Goal: Task Accomplishment & Management: Manage account settings

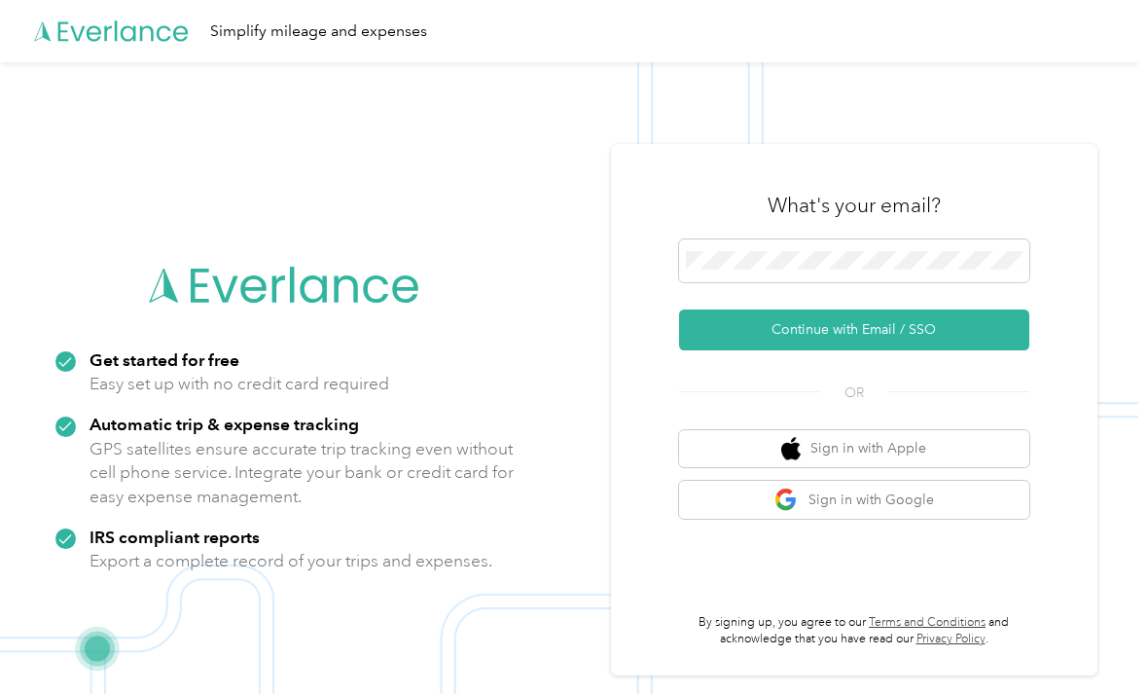
click at [949, 350] on button "Continue with Email / SSO" at bounding box center [854, 329] width 350 height 41
click at [925, 350] on button "Continue with Email / SSO" at bounding box center [854, 329] width 350 height 41
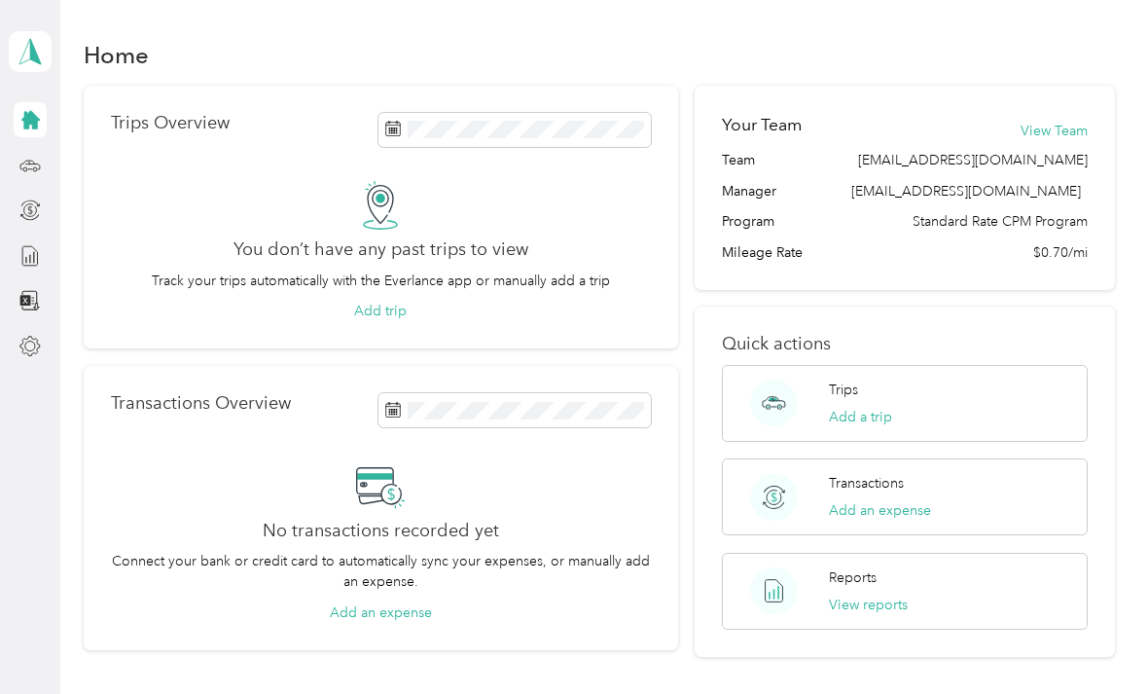
click at [20, 123] on icon at bounding box center [29, 119] width 21 height 21
click at [84, 372] on div "Transactions Overview No transactions recorded yet Connect your bank or credit …" at bounding box center [381, 508] width 594 height 284
click at [25, 54] on icon at bounding box center [30, 51] width 29 height 27
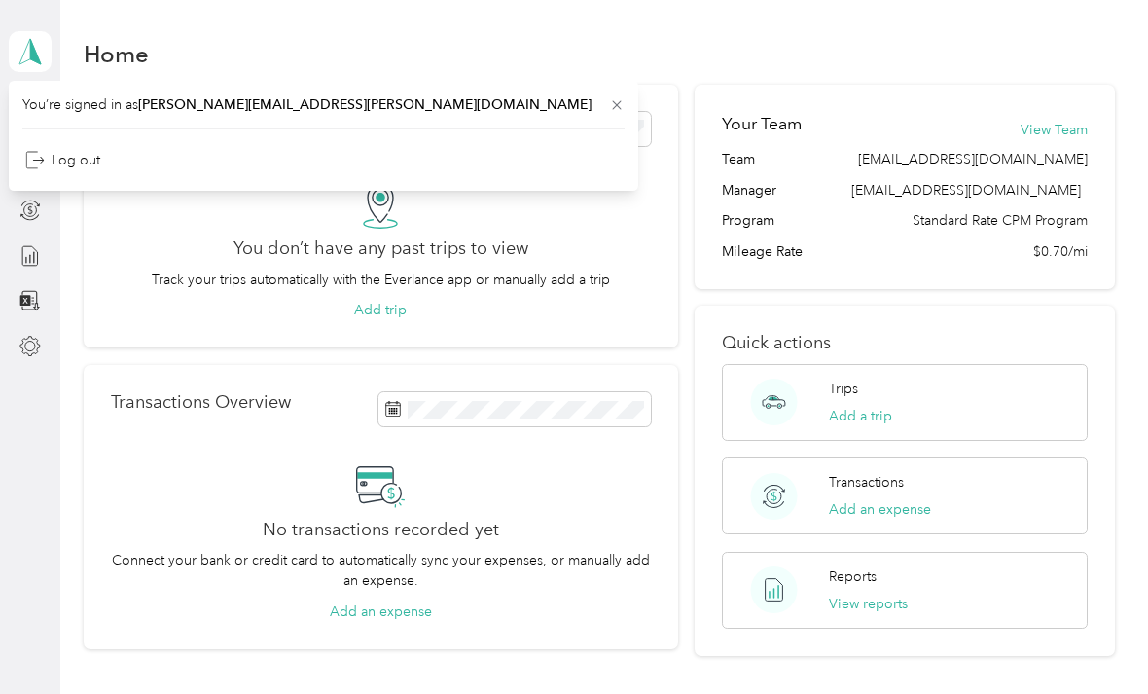
click at [104, 344] on div "Trips Overview You don’t have any past trips to view Track your trips automatic…" at bounding box center [381, 217] width 594 height 264
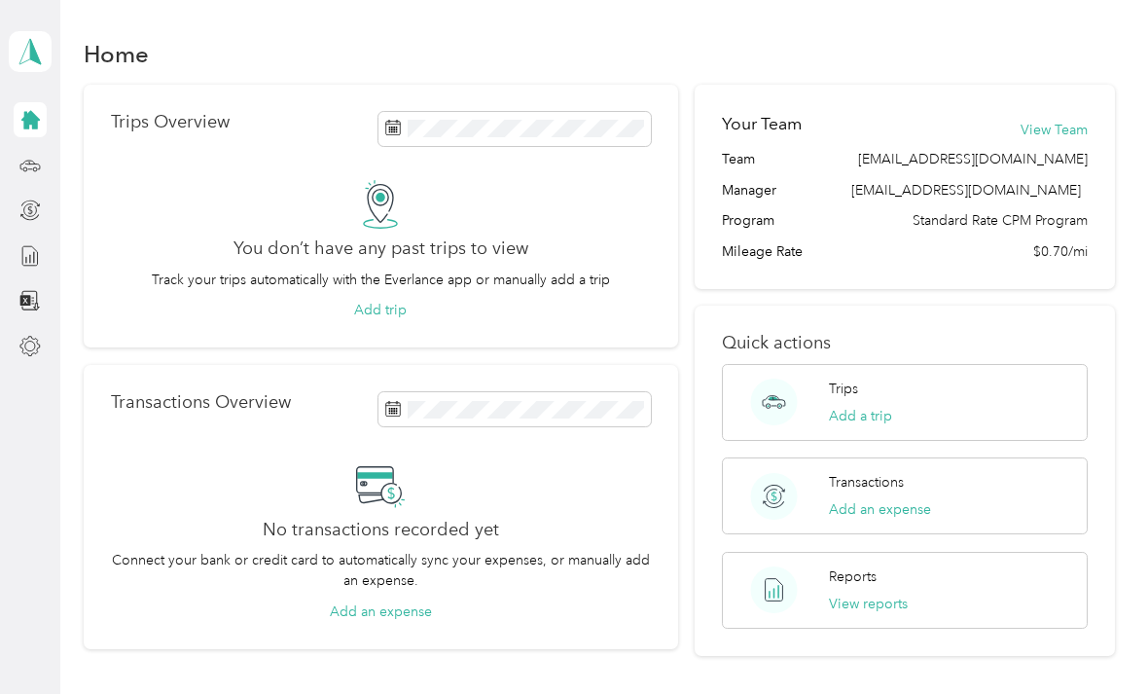
click at [27, 121] on icon at bounding box center [30, 120] width 18 height 18
click at [14, 161] on div at bounding box center [30, 165] width 33 height 35
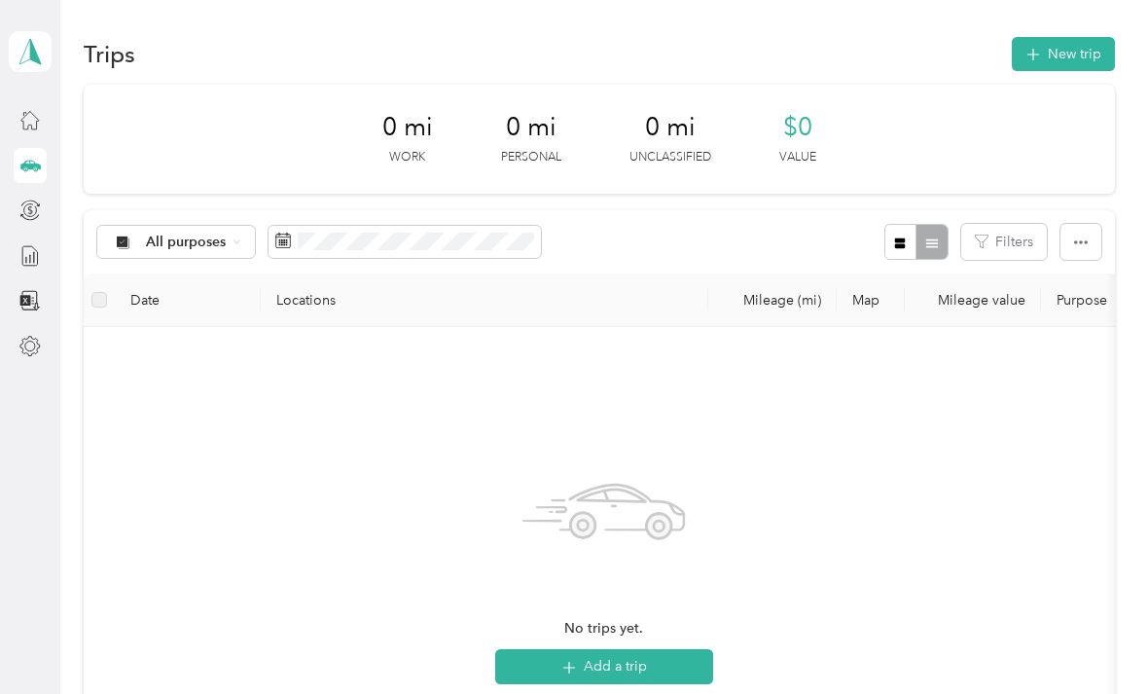
click at [1101, 238] on button "button" at bounding box center [1081, 242] width 41 height 36
click at [981, 437] on div "No trips yet. Add a trip" at bounding box center [603, 573] width 1009 height 463
click at [19, 207] on icon at bounding box center [29, 209] width 21 height 21
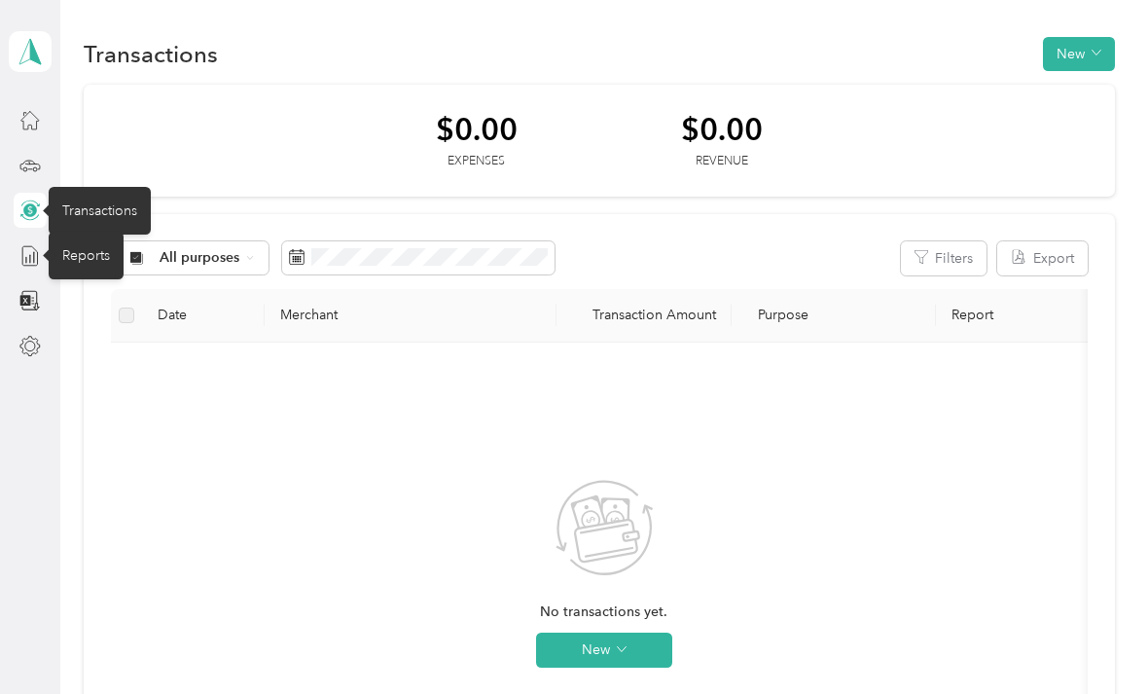
click at [21, 252] on icon at bounding box center [29, 255] width 21 height 21
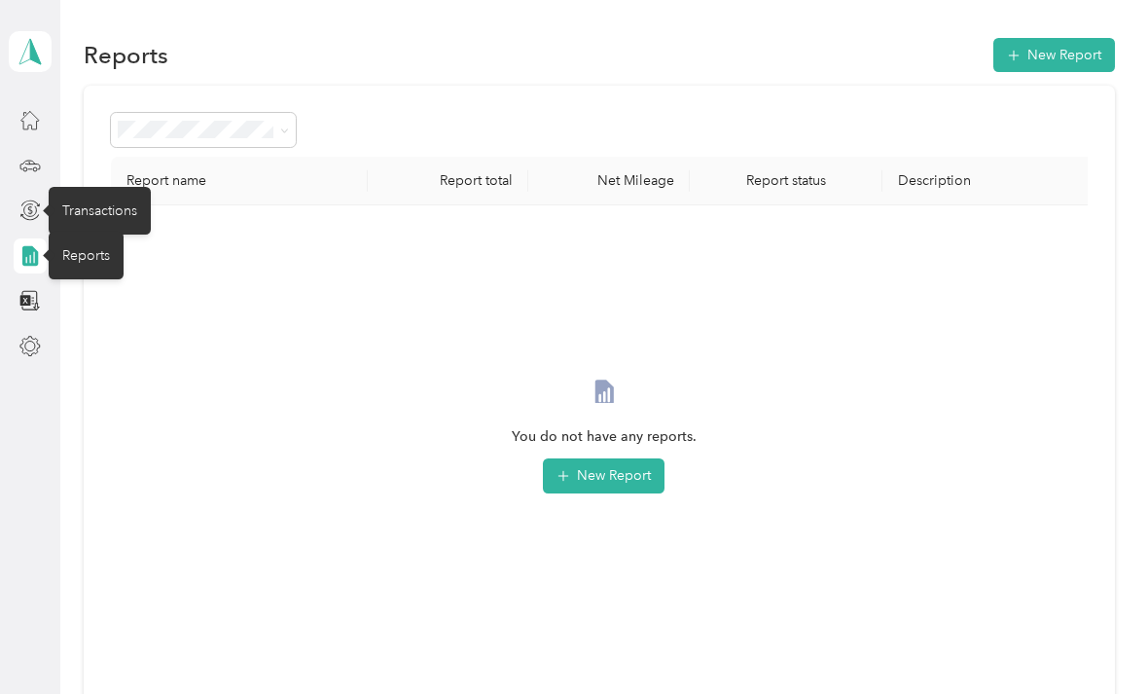
click at [57, 413] on aside "[PERSON_NAME] Personal dashboard" at bounding box center [30, 347] width 60 height 694
click at [14, 308] on div at bounding box center [30, 300] width 33 height 35
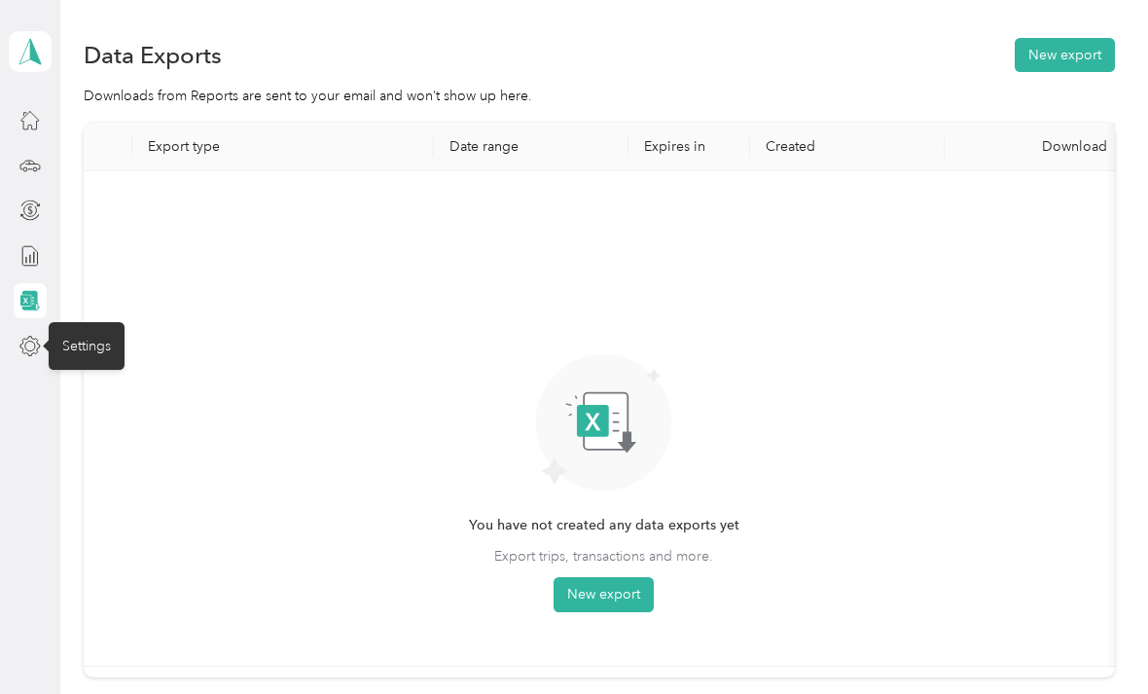
click at [28, 353] on icon at bounding box center [29, 345] width 19 height 19
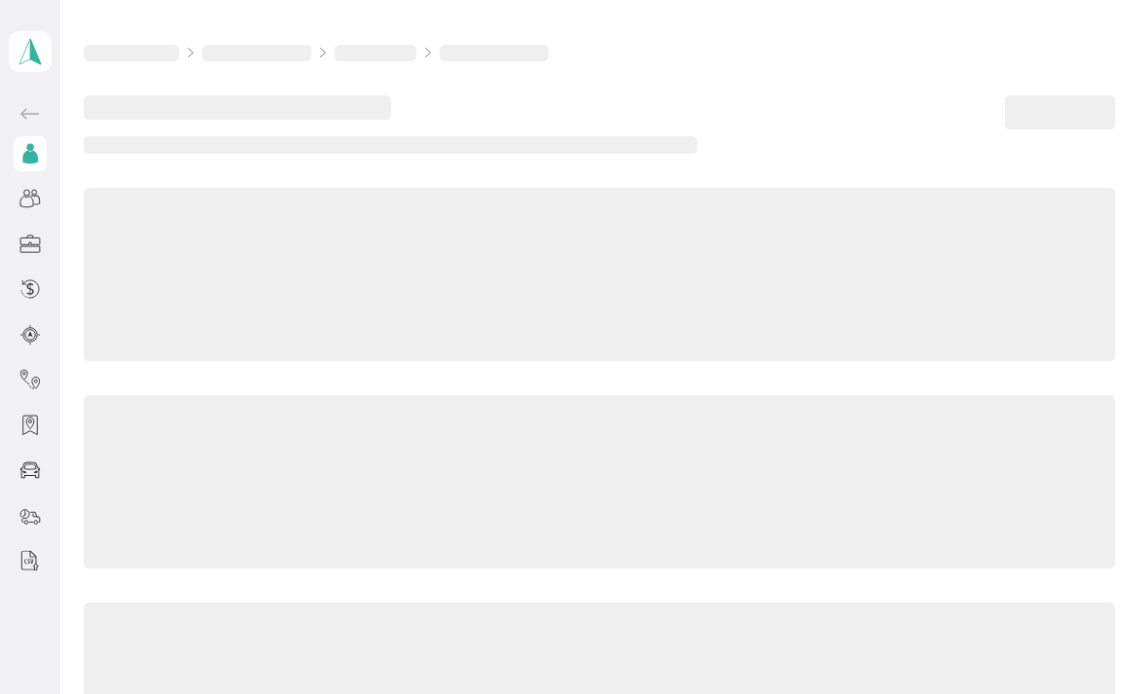
click at [25, 342] on icon at bounding box center [29, 334] width 21 height 21
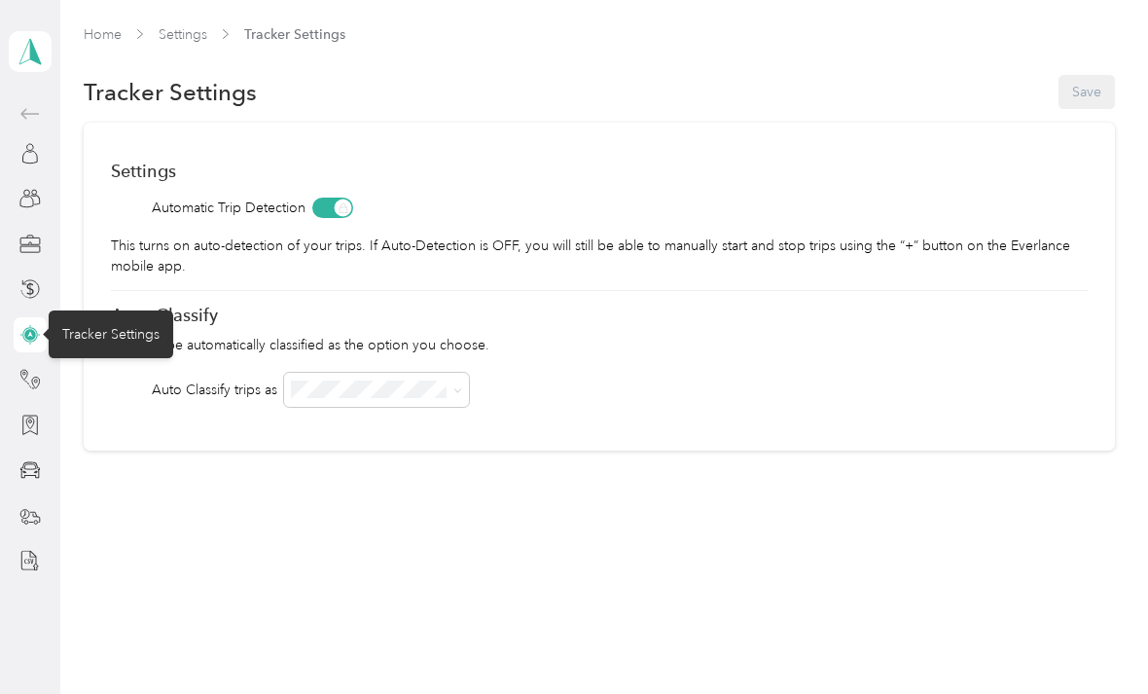
click at [975, 230] on div "Settings Automatic Trip Detection This turns on auto-detection of your trips. I…" at bounding box center [599, 287] width 1030 height 328
click at [32, 378] on icon at bounding box center [29, 379] width 21 height 21
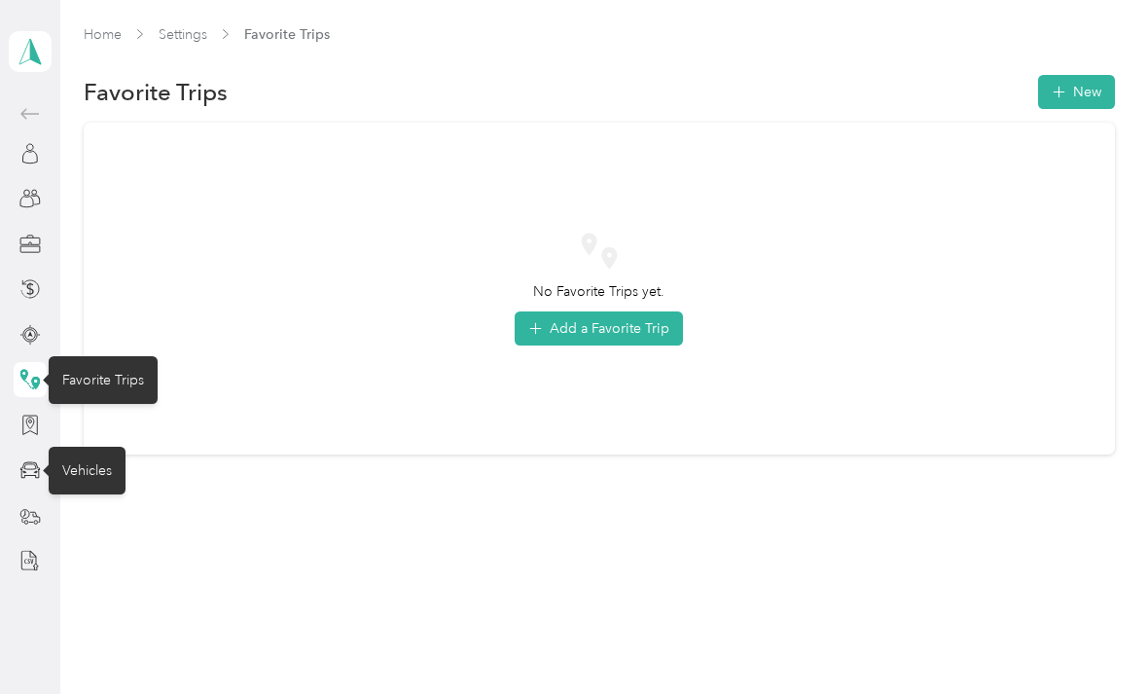
click at [23, 464] on icon at bounding box center [29, 470] width 20 height 17
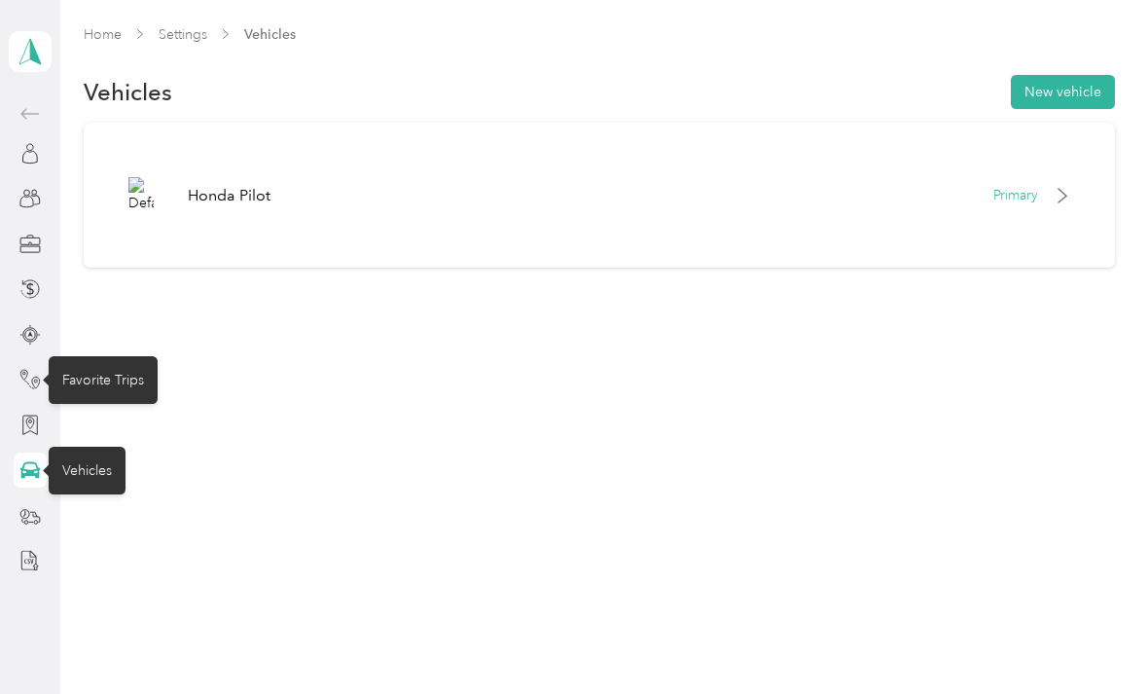
click at [1070, 188] on icon at bounding box center [1063, 196] width 16 height 16
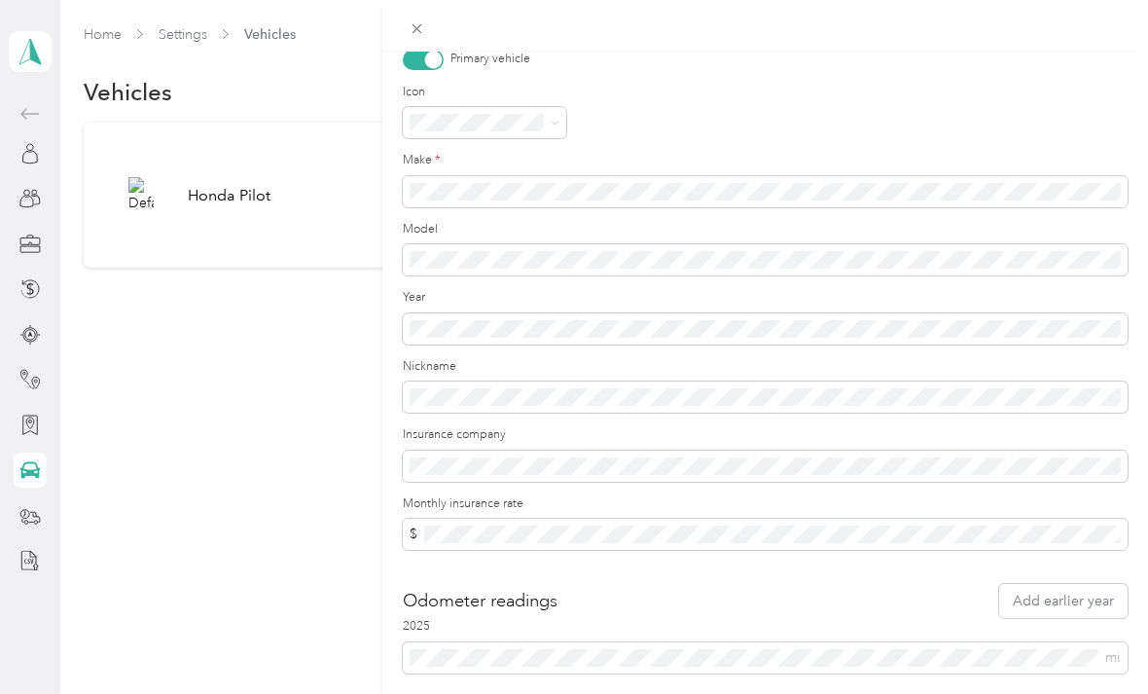
scroll to position [65, 0]
click at [22, 519] on div "Update Vehicle Save Primary vehicle Icon Make * Model Year Nickname Insurance c…" at bounding box center [574, 347] width 1148 height 694
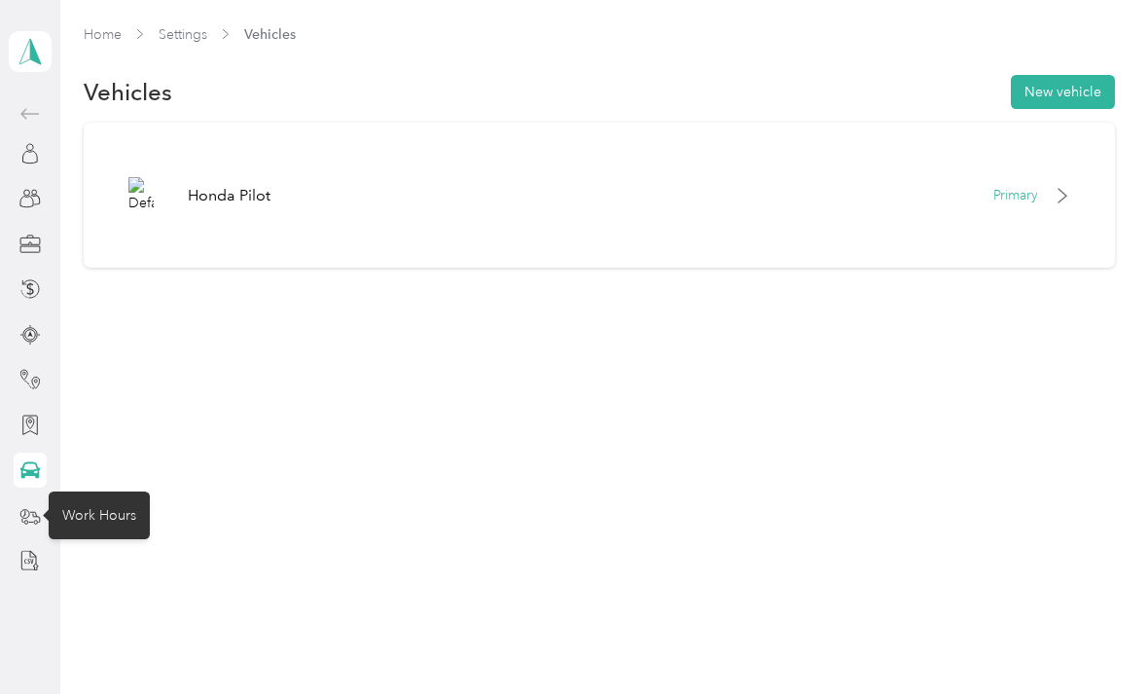
click at [27, 512] on icon at bounding box center [29, 515] width 21 height 21
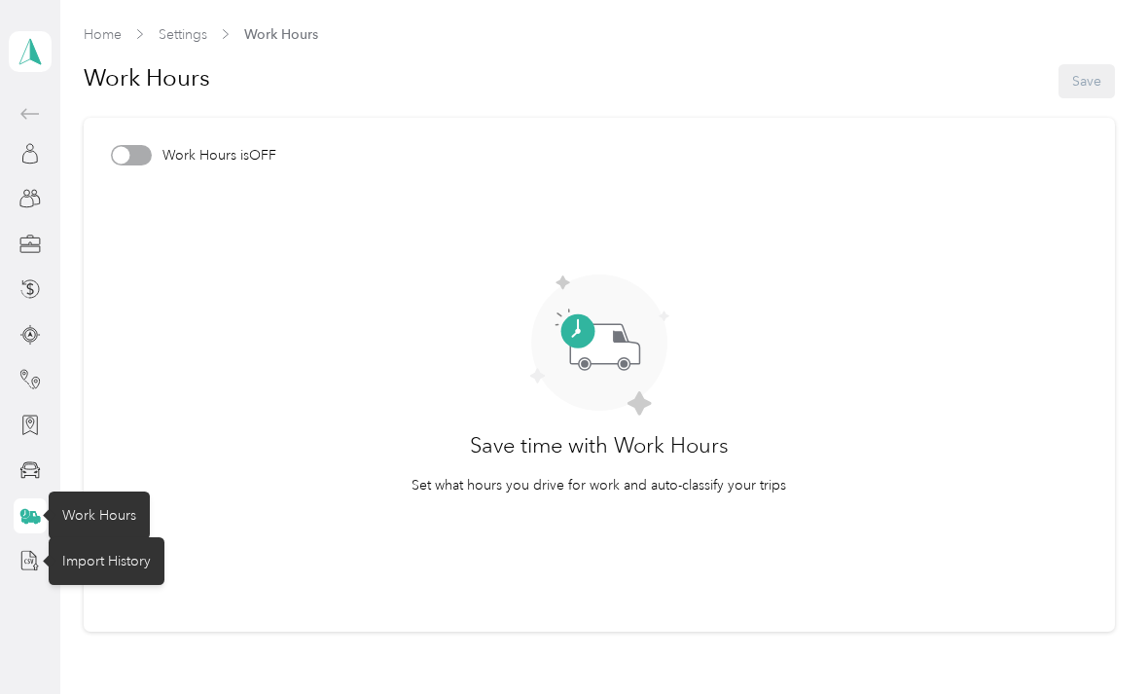
click at [27, 552] on icon at bounding box center [29, 560] width 21 height 21
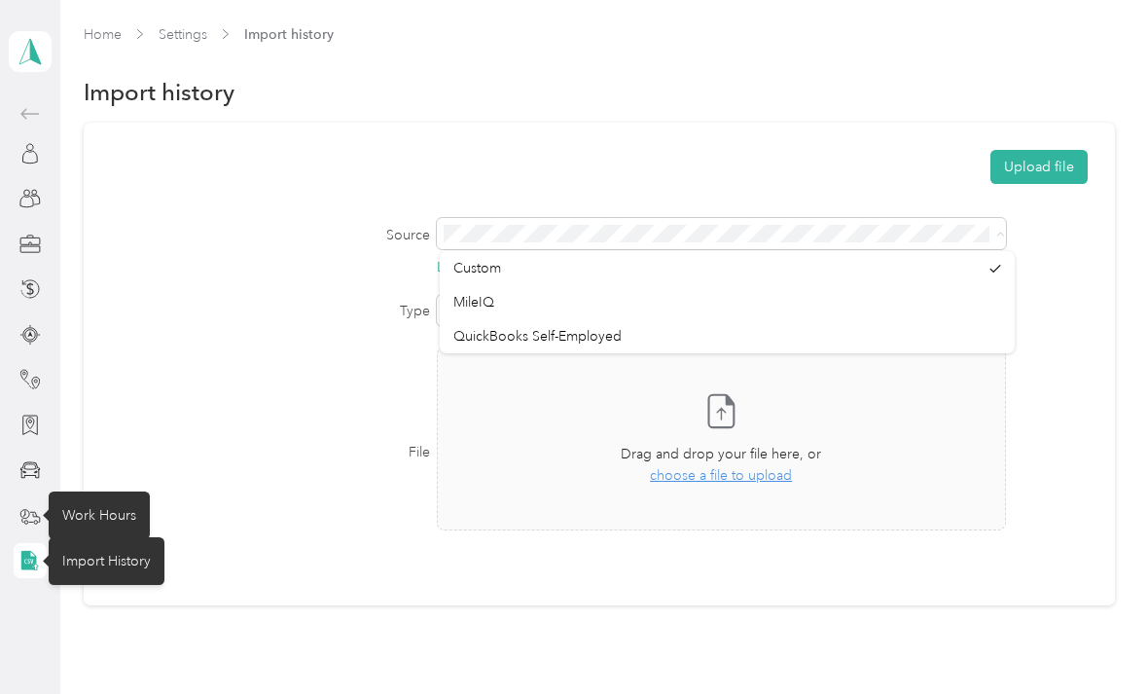
click at [1087, 315] on div "Type" at bounding box center [599, 310] width 976 height 31
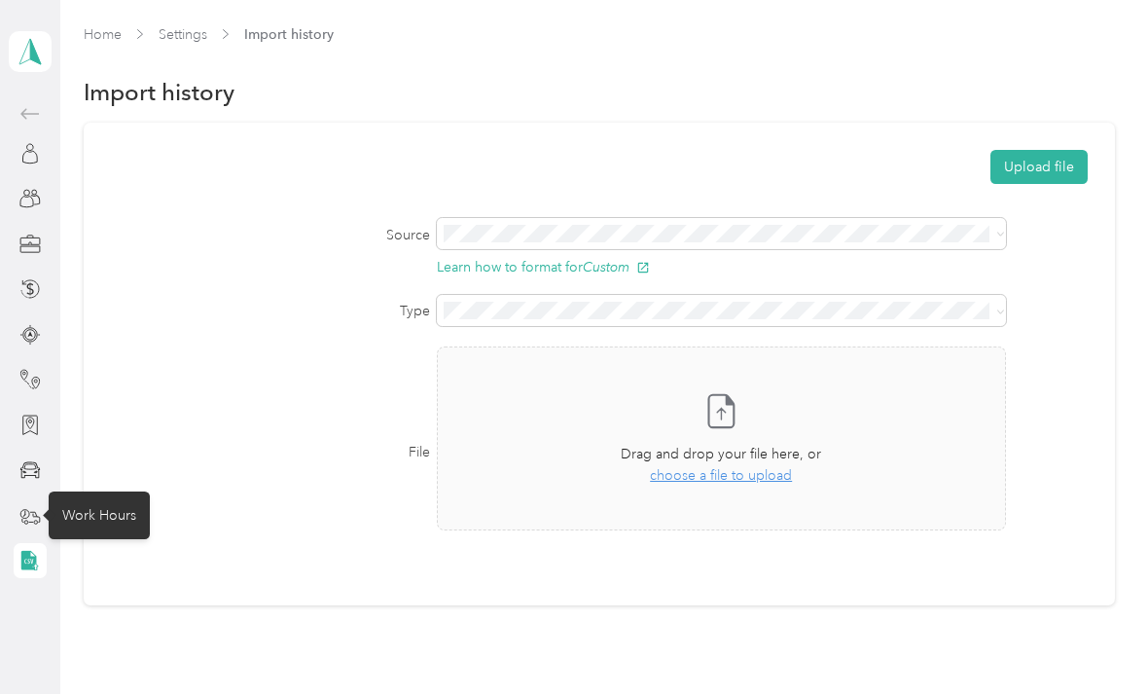
click at [23, 506] on icon at bounding box center [29, 515] width 21 height 21
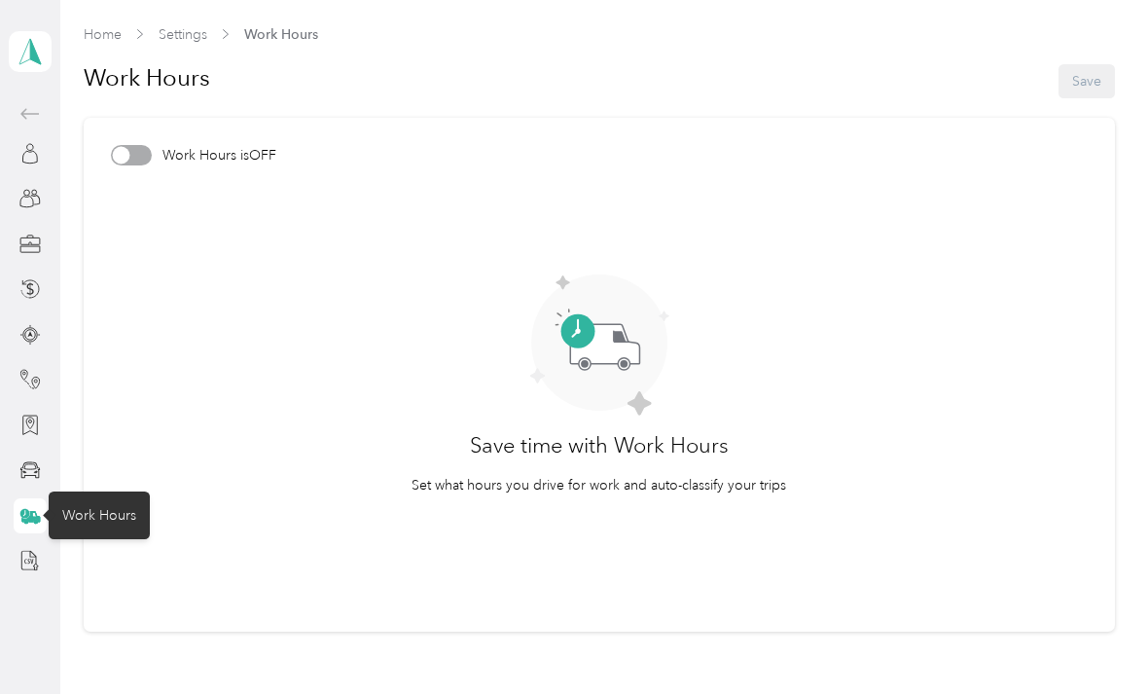
click at [34, 455] on div at bounding box center [30, 469] width 33 height 35
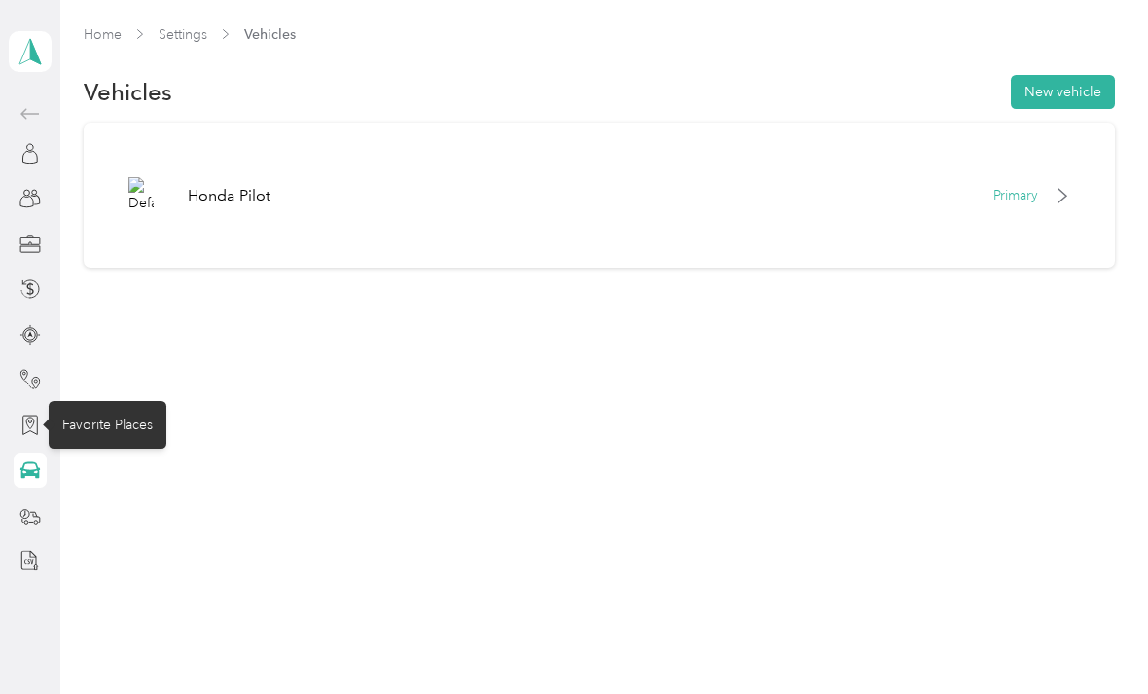
click at [22, 435] on icon at bounding box center [29, 424] width 21 height 21
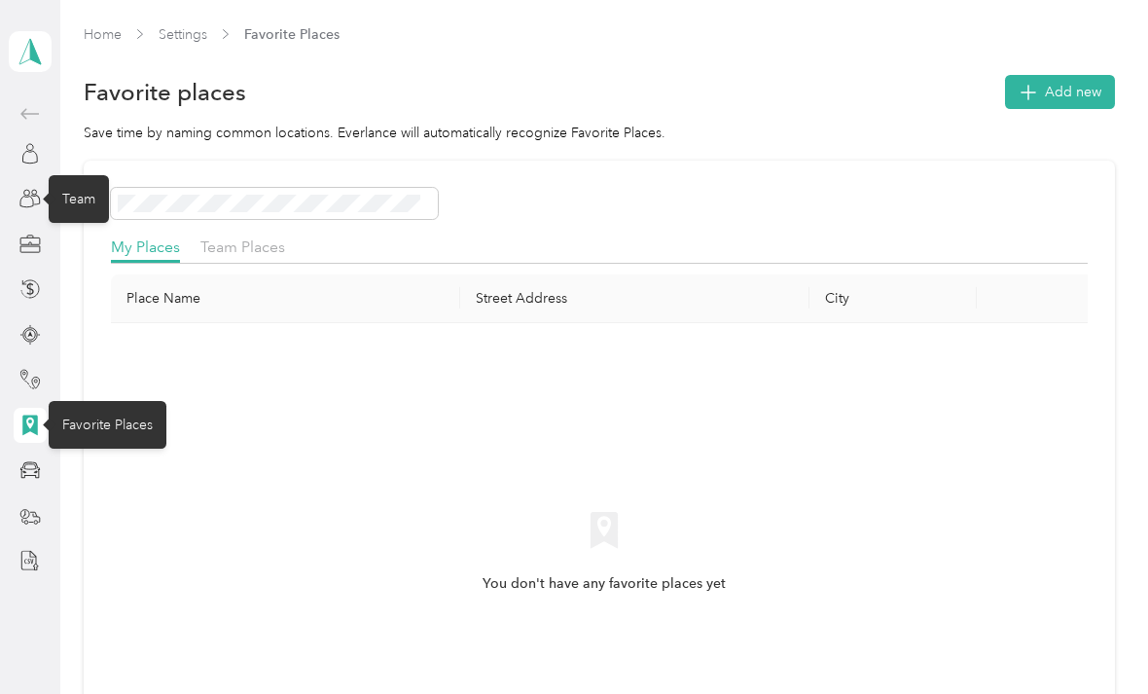
click at [95, 198] on div "Team" at bounding box center [79, 199] width 60 height 48
click at [20, 200] on icon at bounding box center [26, 202] width 13 height 11
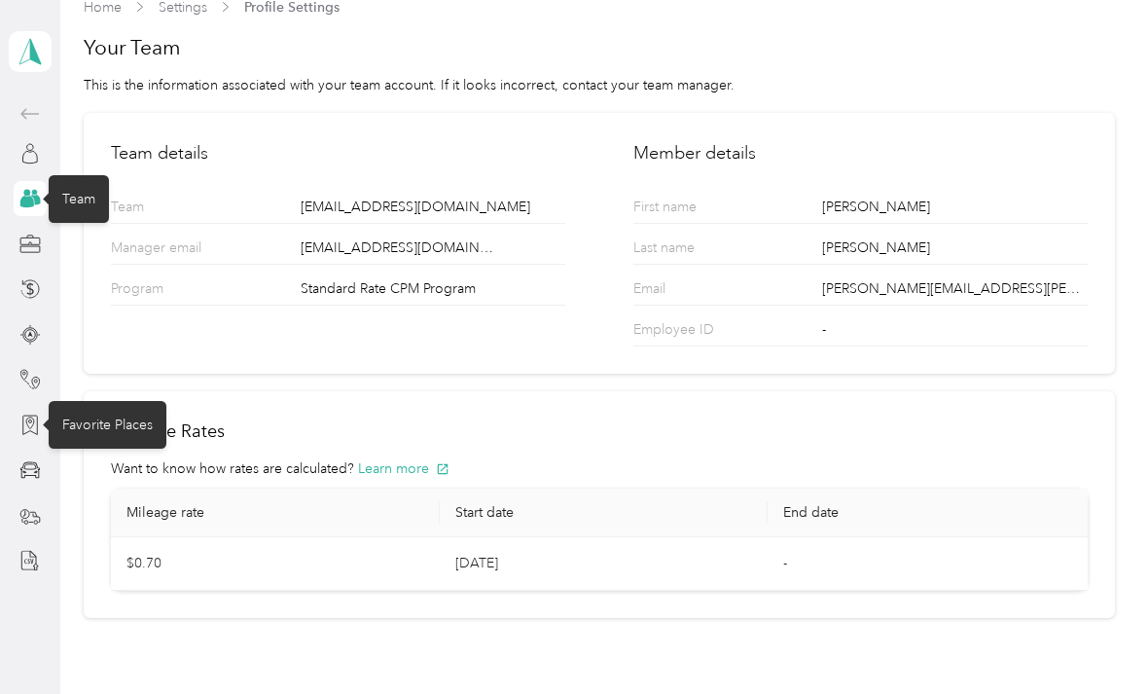
scroll to position [26, 0]
click at [67, 154] on div "Profile" at bounding box center [81, 153] width 65 height 48
click at [35, 157] on icon at bounding box center [29, 153] width 21 height 21
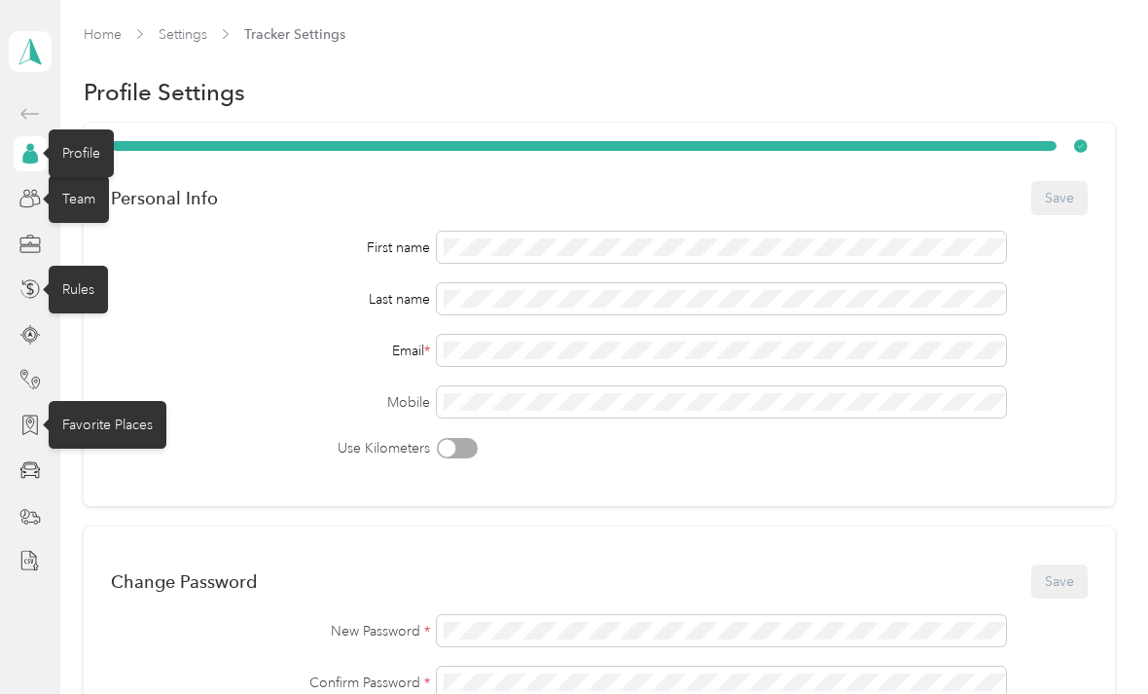
click at [31, 281] on icon at bounding box center [29, 288] width 21 height 21
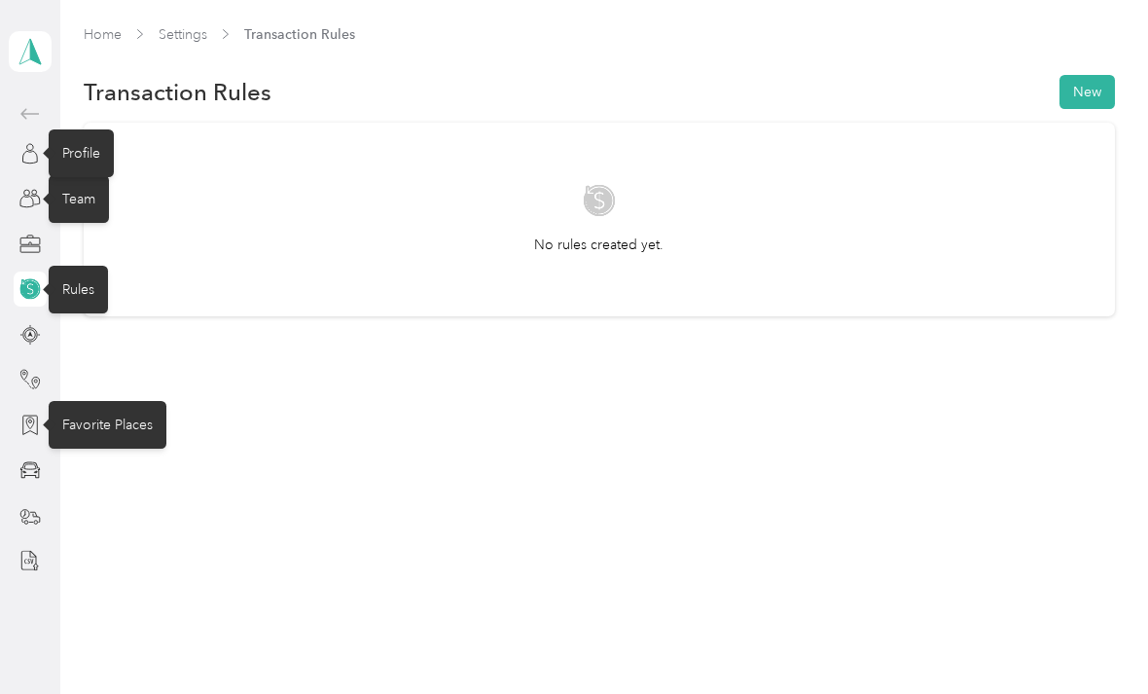
click at [33, 364] on div at bounding box center [30, 379] width 33 height 35
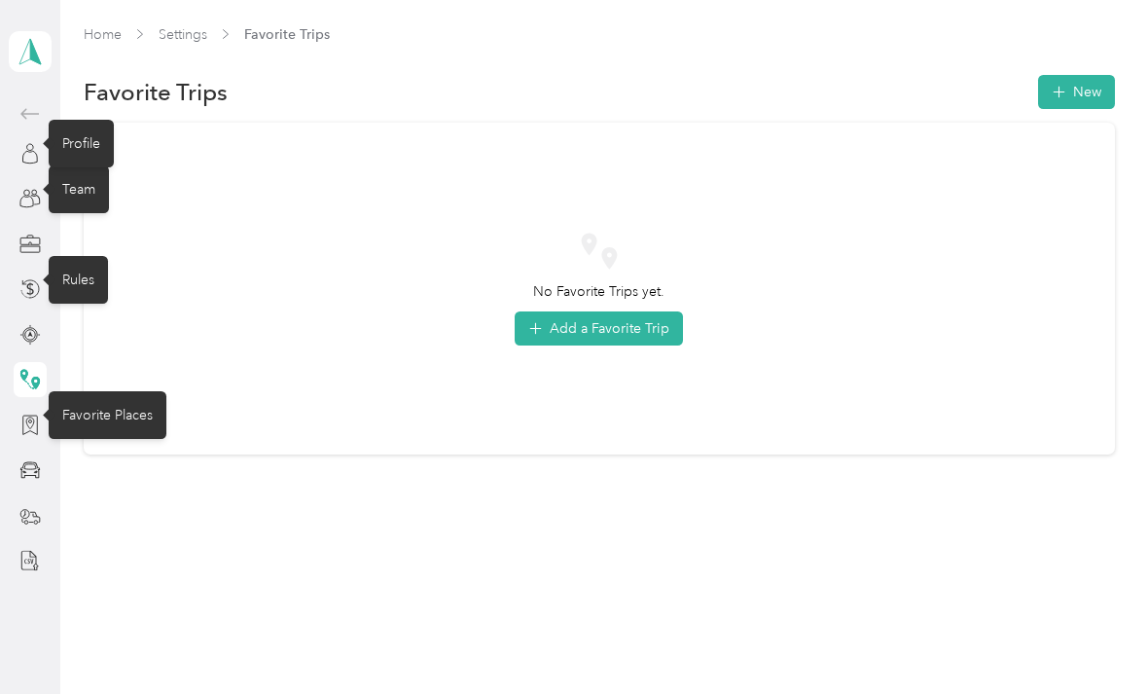
click at [28, 379] on icon at bounding box center [29, 379] width 21 height 21
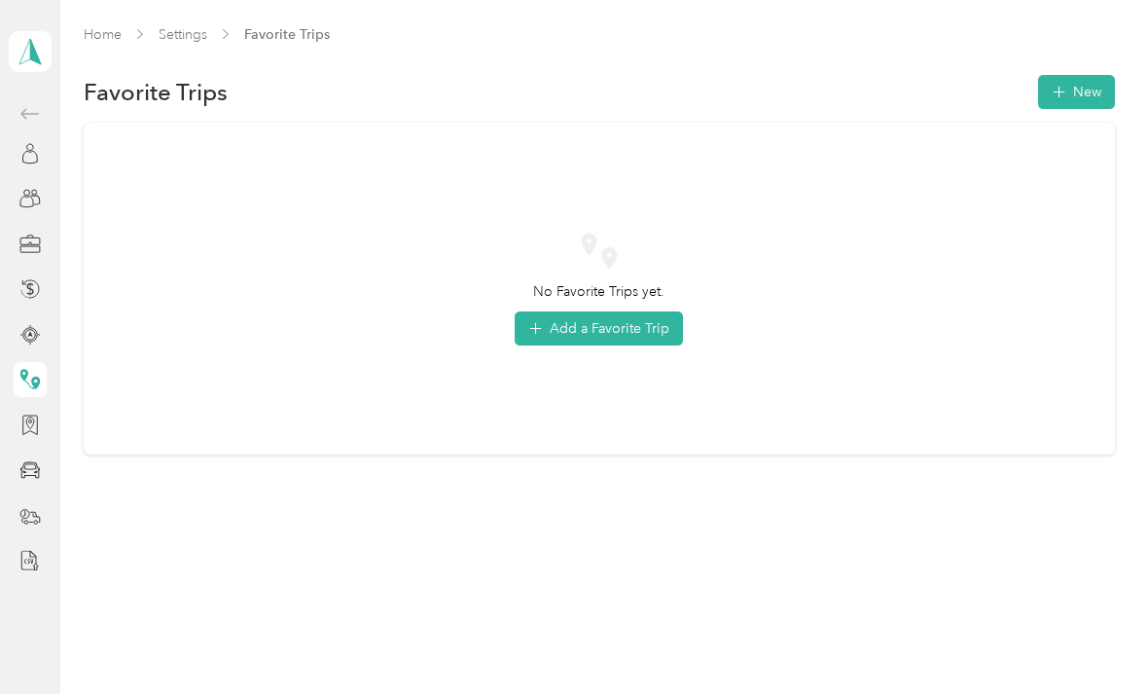
click at [35, 376] on icon at bounding box center [29, 379] width 21 height 21
click at [22, 465] on icon at bounding box center [29, 469] width 21 height 21
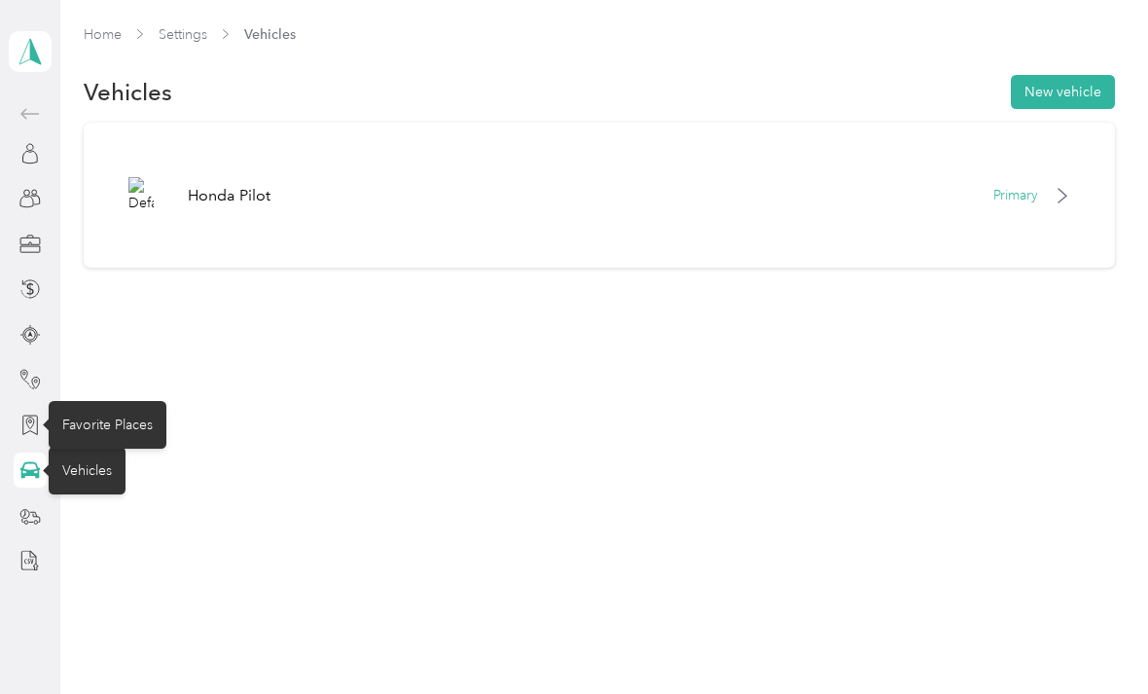
click at [24, 417] on icon at bounding box center [29, 424] width 21 height 21
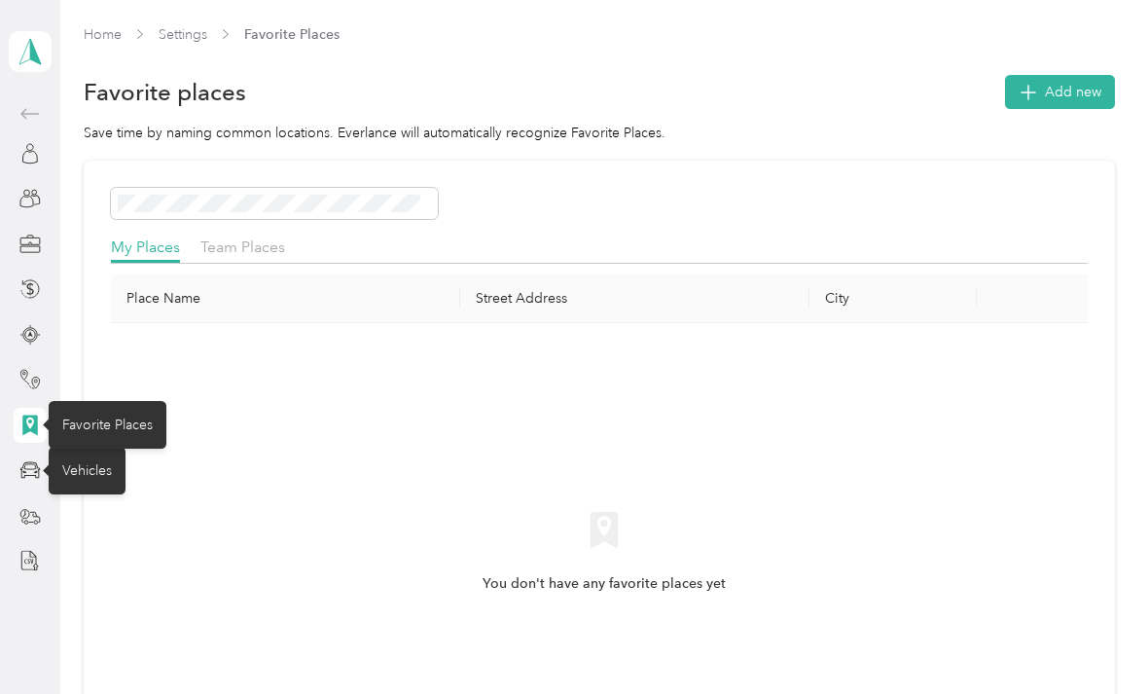
click at [39, 521] on icon at bounding box center [29, 515] width 21 height 21
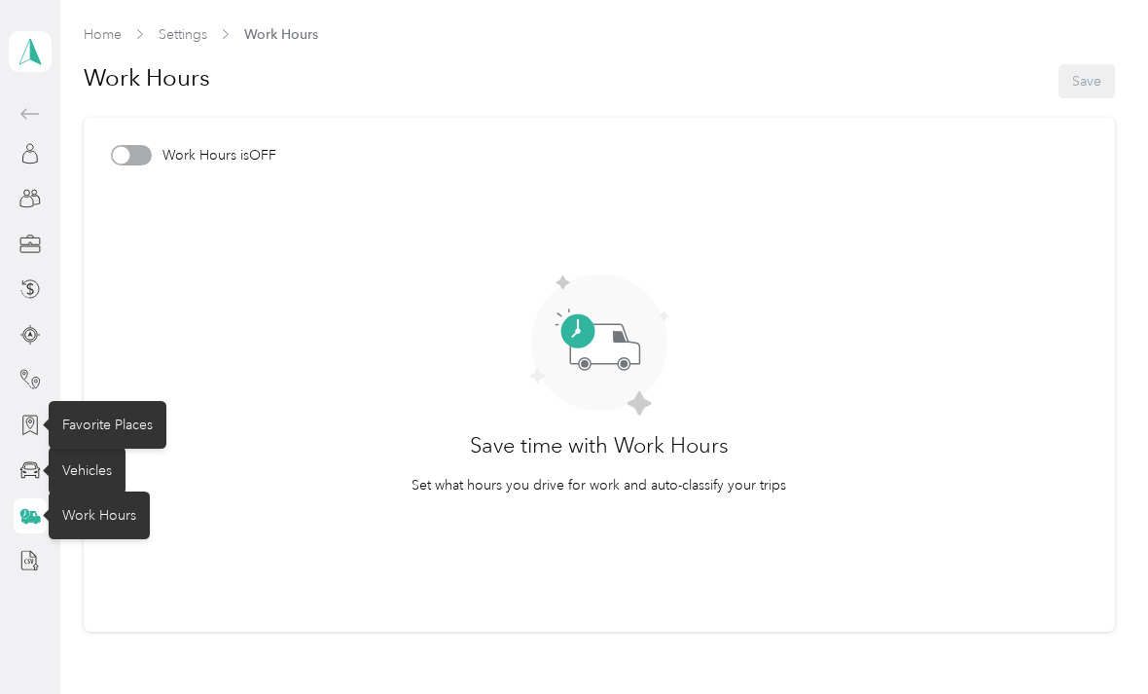
click at [28, 563] on icon at bounding box center [28, 560] width 2 height 5
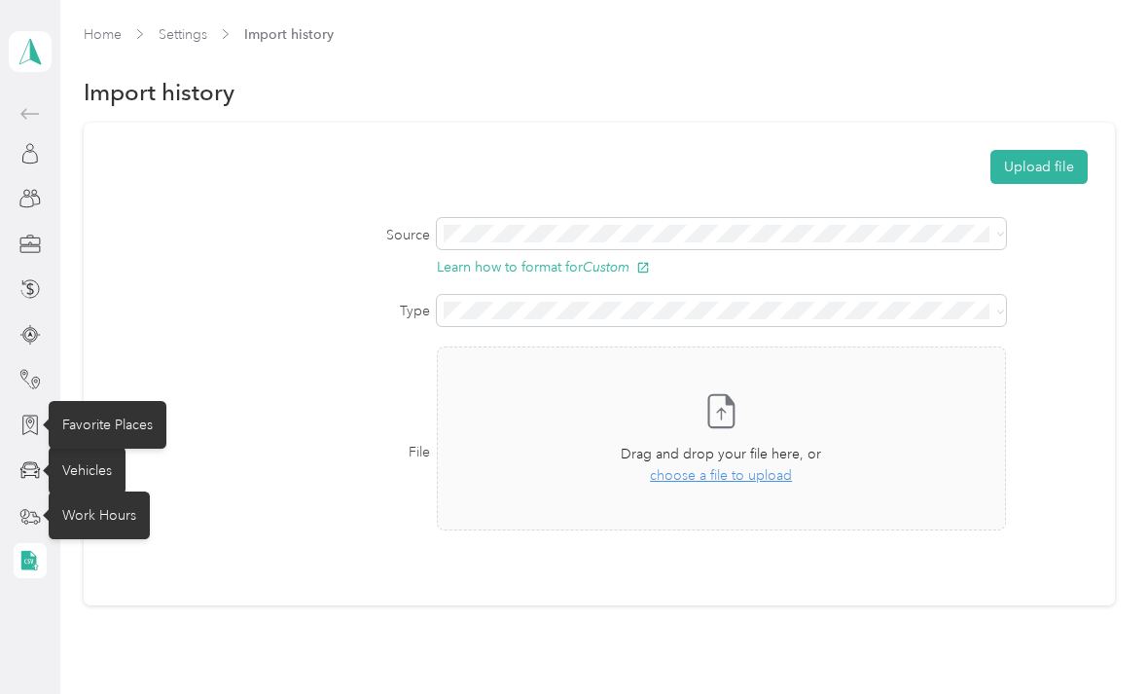
click at [30, 569] on icon at bounding box center [29, 560] width 16 height 19
click at [29, 568] on icon at bounding box center [29, 560] width 16 height 19
click at [15, 562] on div at bounding box center [30, 560] width 33 height 35
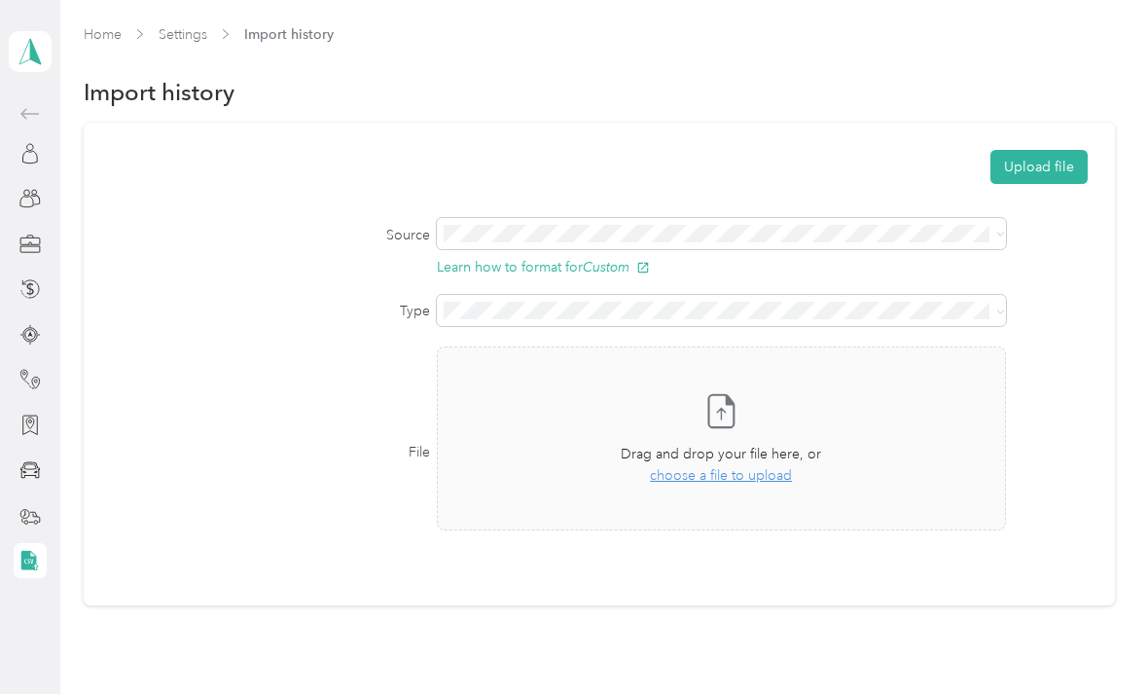
click at [14, 562] on div at bounding box center [30, 560] width 33 height 35
click at [24, 561] on icon at bounding box center [29, 560] width 21 height 21
click at [31, 155] on icon at bounding box center [29, 153] width 21 height 21
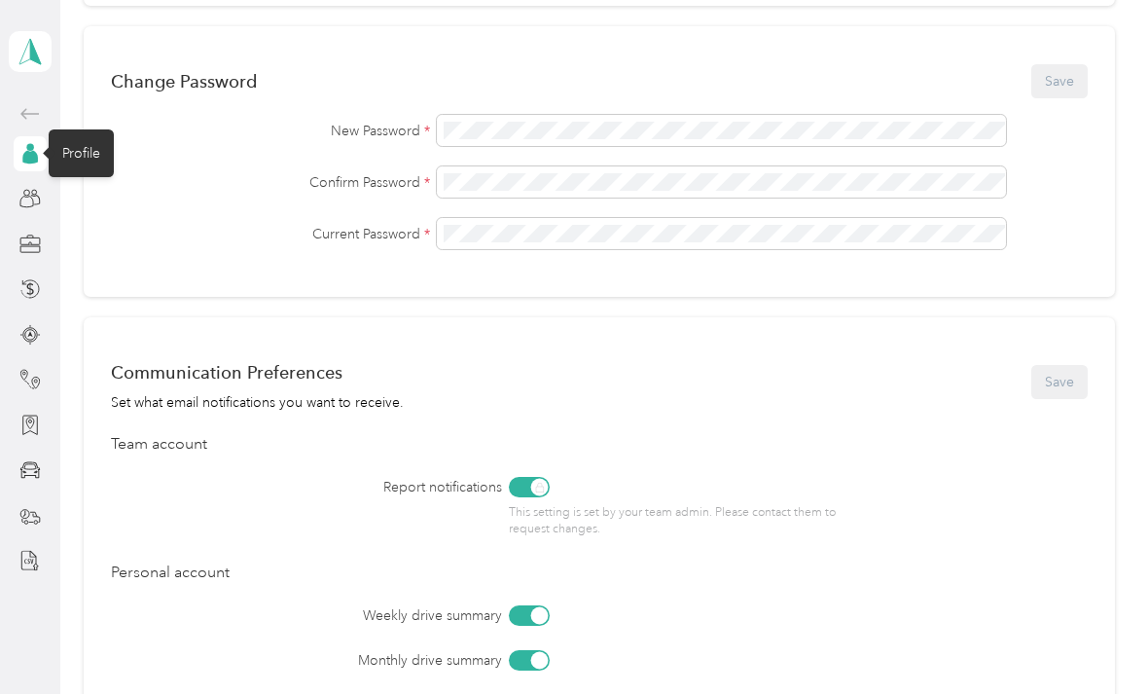
scroll to position [528, 0]
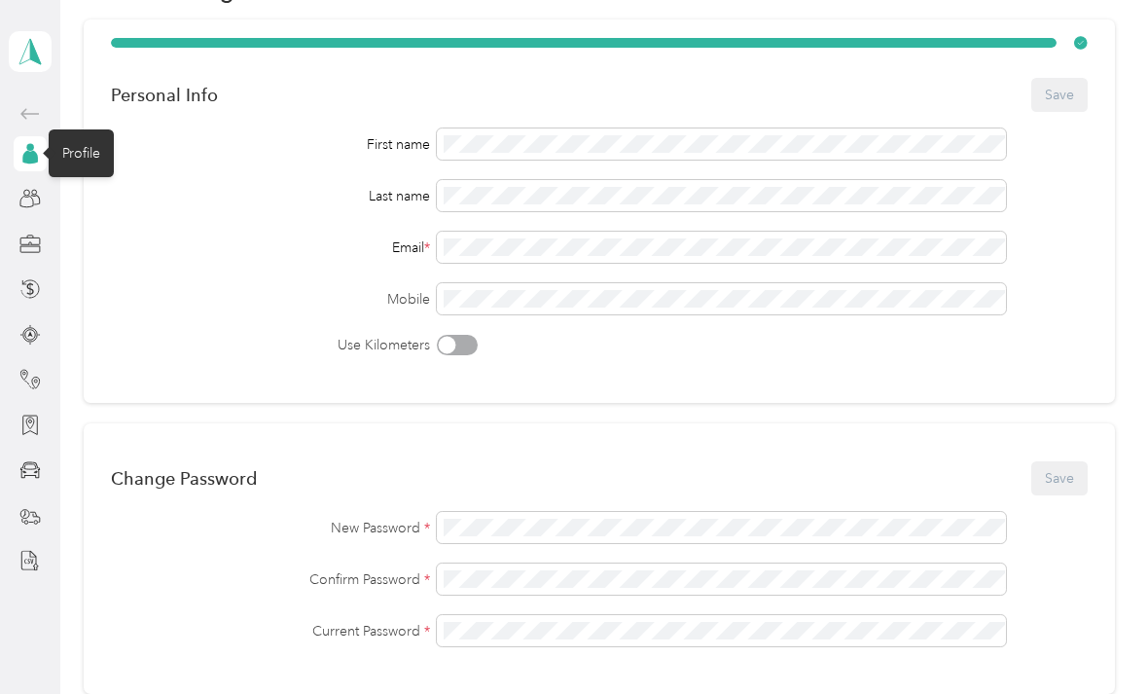
click at [23, 64] on icon at bounding box center [30, 51] width 29 height 27
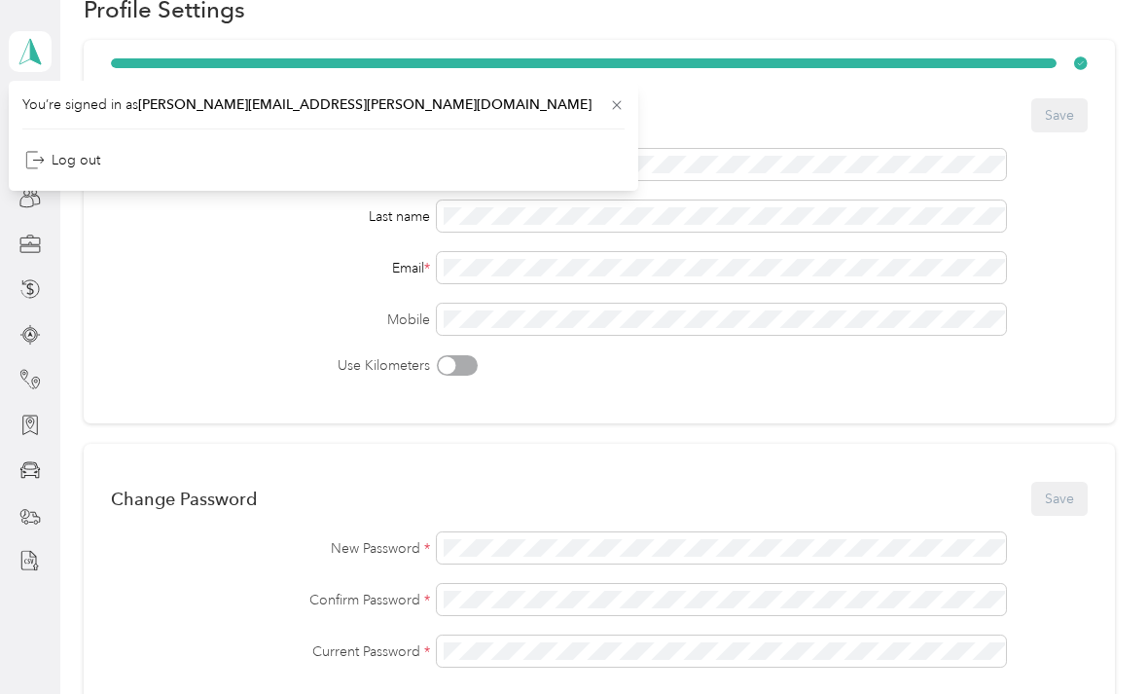
scroll to position [81, 0]
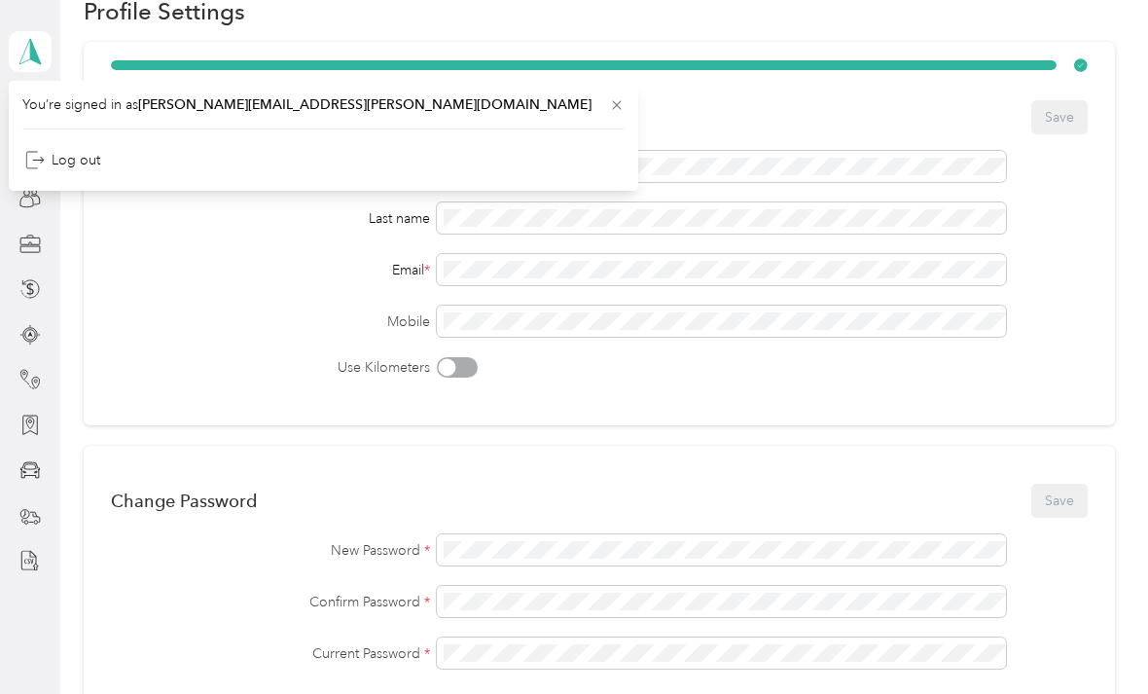
click at [89, 265] on div "Personal Info Save First name Last name Email * Mobile Use Kilometers" at bounding box center [599, 233] width 1030 height 383
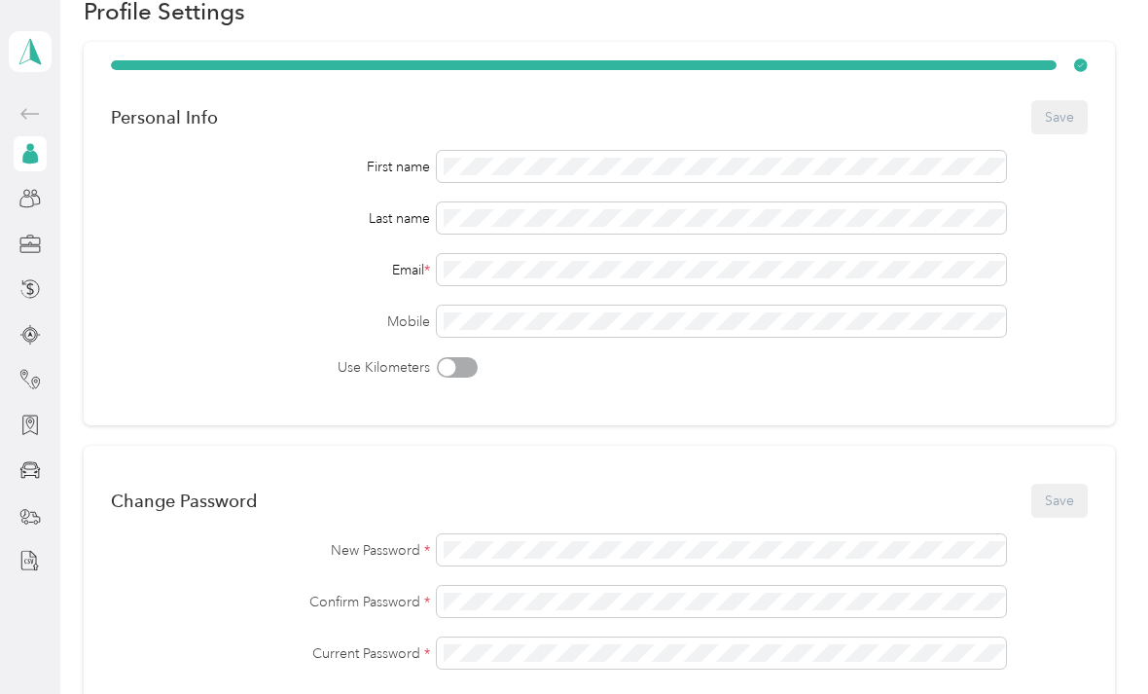
click at [24, 161] on icon at bounding box center [30, 157] width 16 height 14
click at [30, 160] on icon at bounding box center [30, 157] width 16 height 14
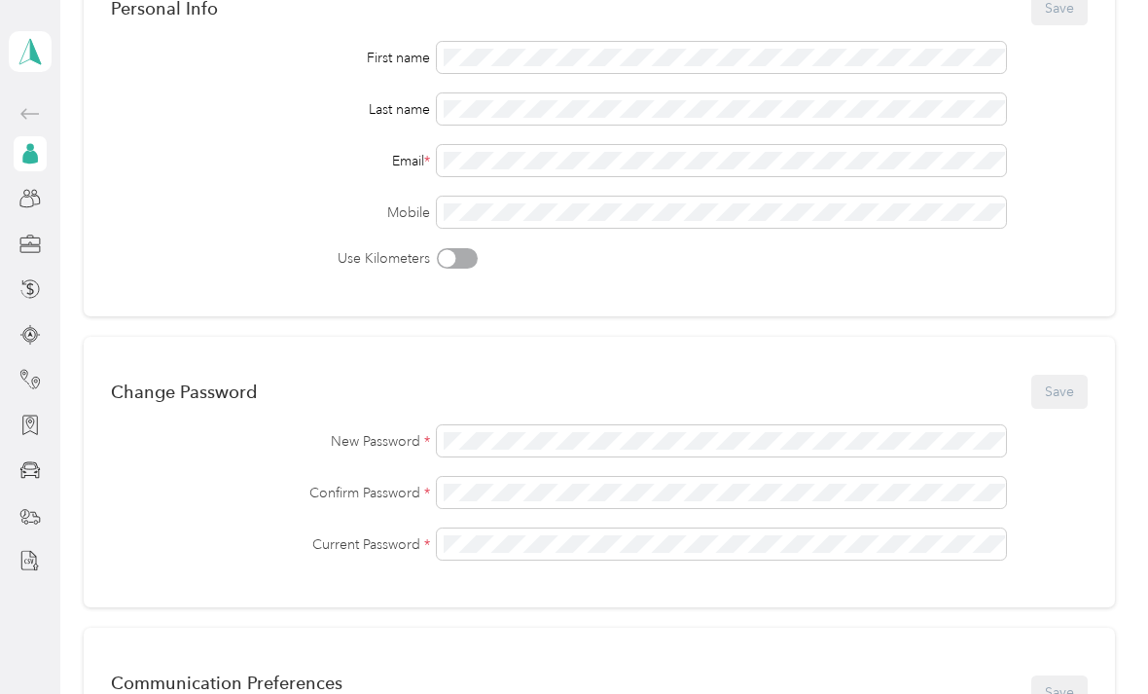
scroll to position [193, 0]
click at [15, 251] on div at bounding box center [30, 244] width 33 height 35
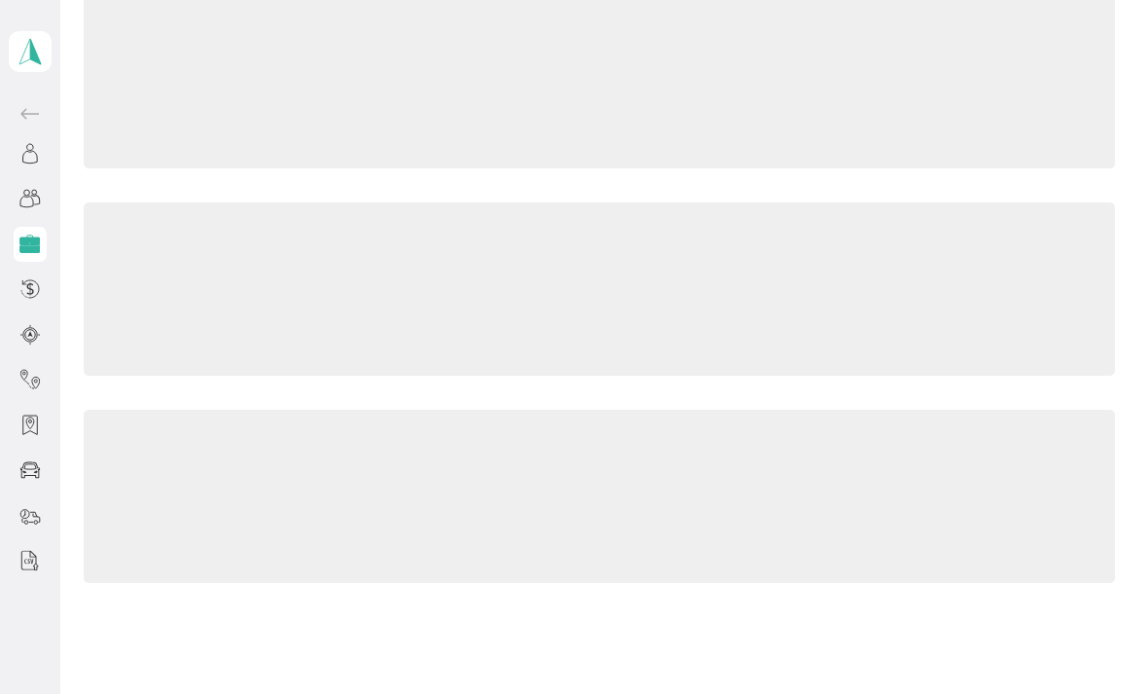
scroll to position [13, 0]
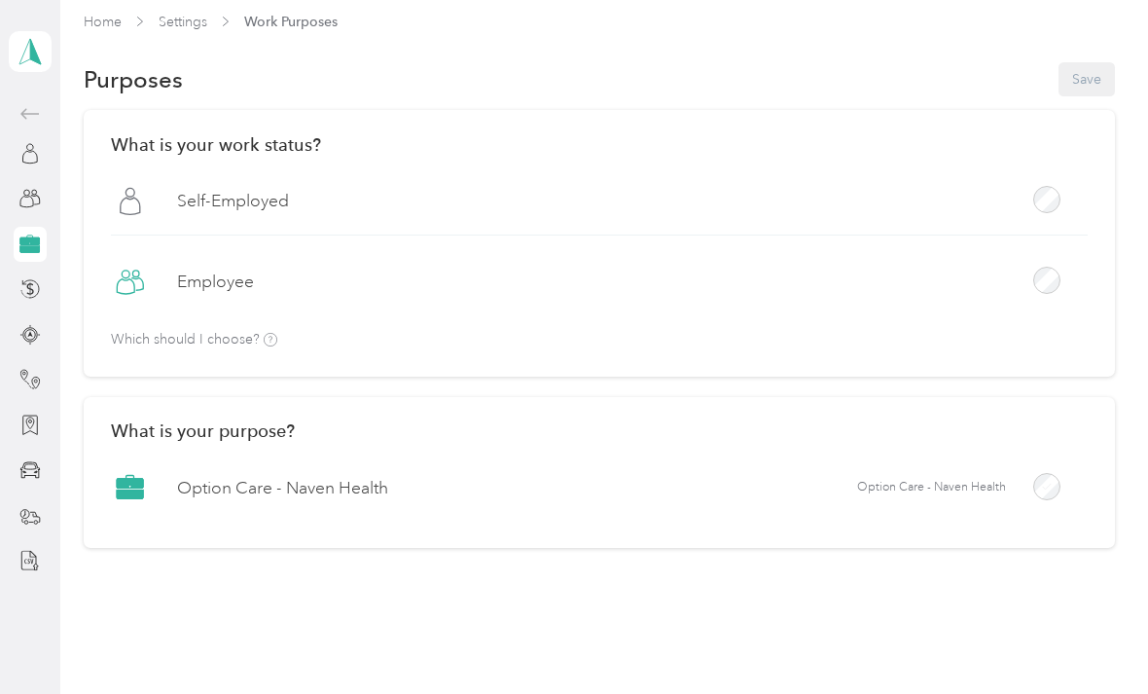
click at [225, 484] on label "Option Care - Naven Health" at bounding box center [282, 488] width 211 height 24
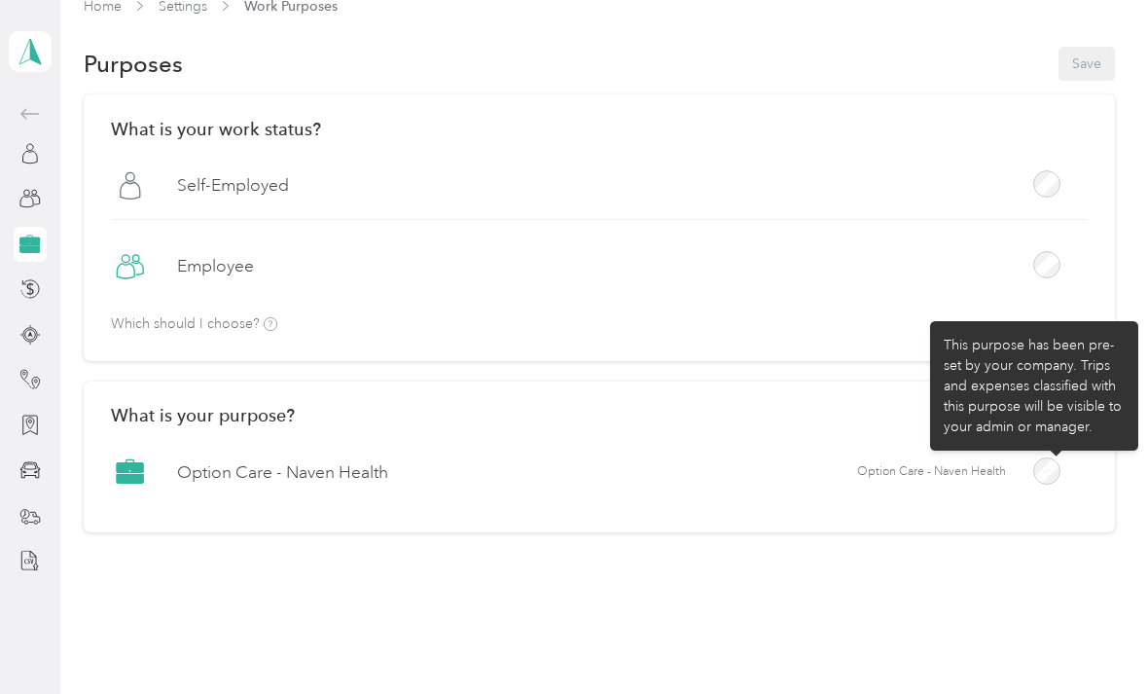
scroll to position [26, 0]
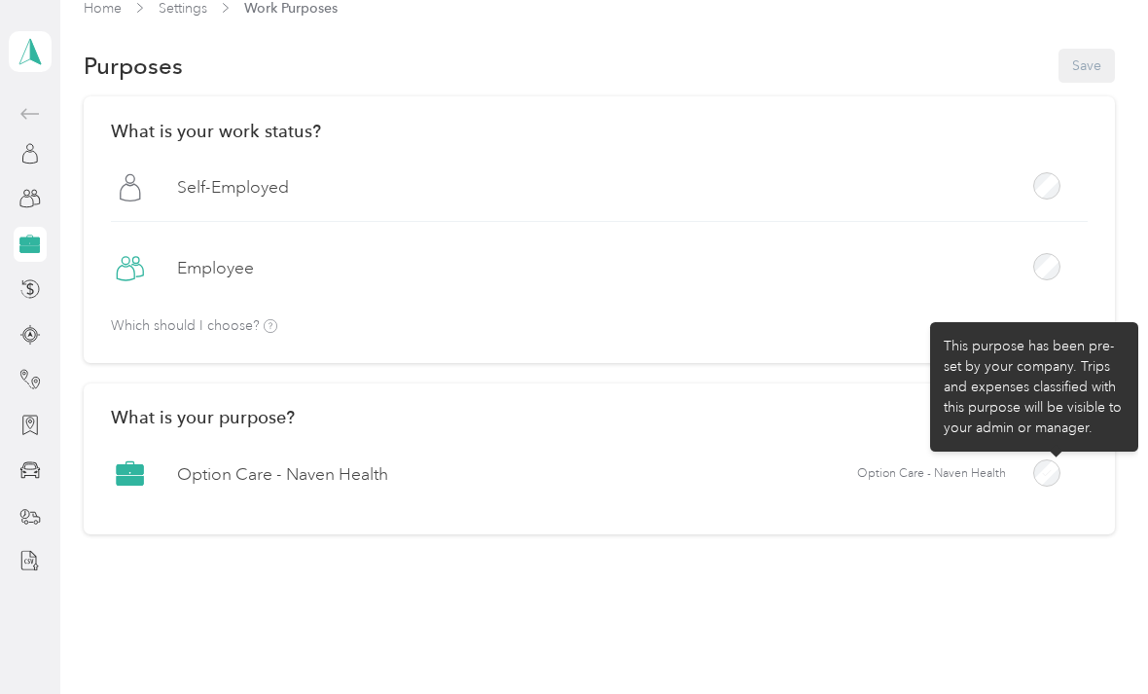
click at [1061, 463] on div at bounding box center [1046, 472] width 27 height 27
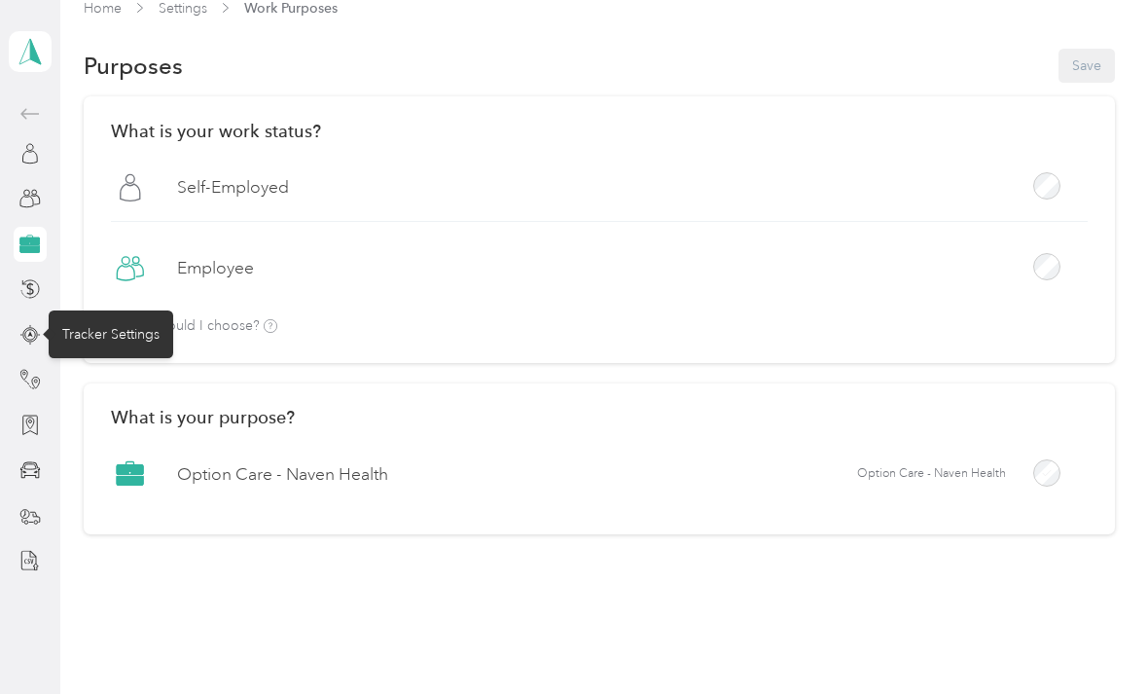
click at [84, 333] on div "Tracker Settings" at bounding box center [111, 334] width 125 height 48
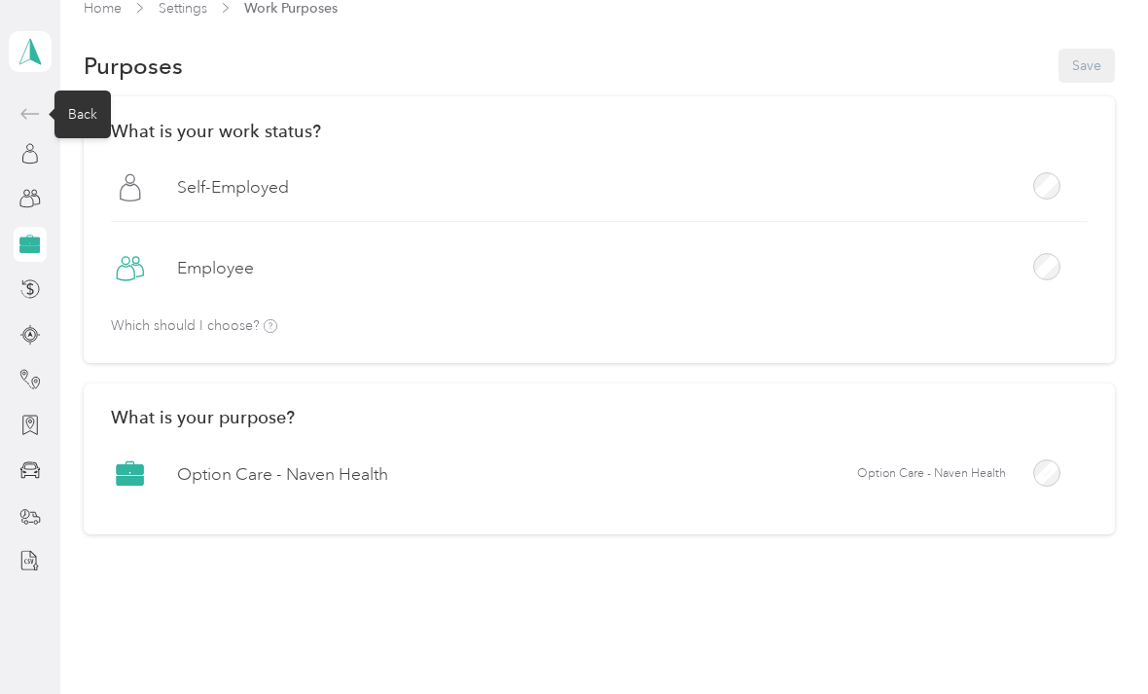
click at [69, 120] on div "Back" at bounding box center [82, 114] width 56 height 48
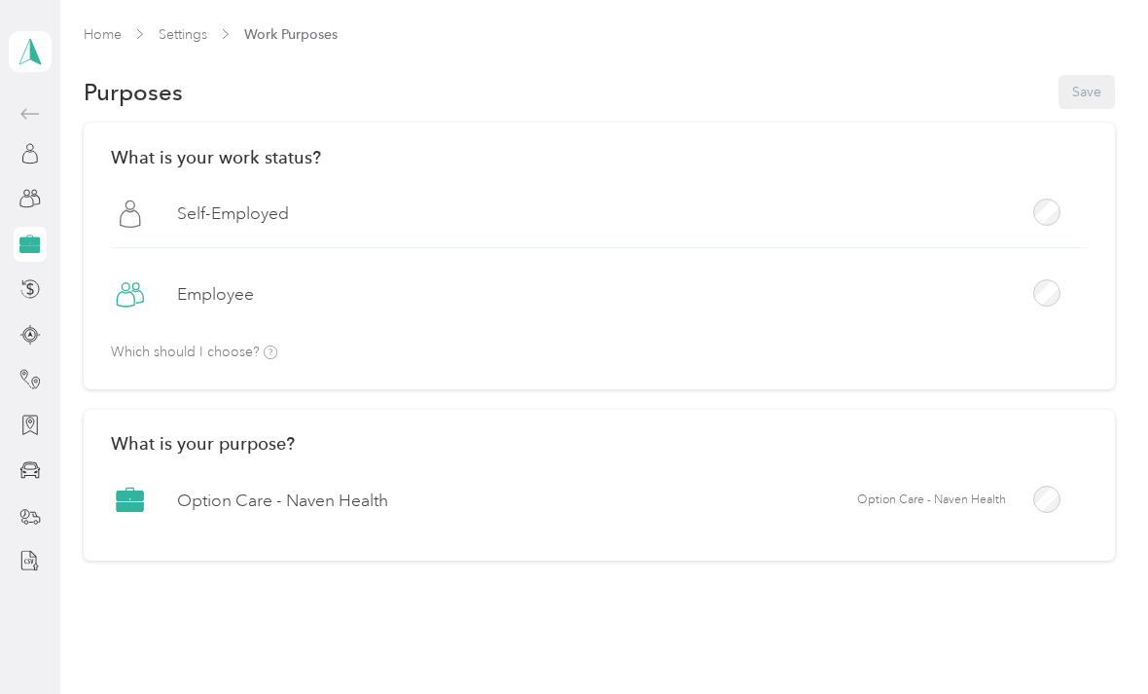
scroll to position [0, 0]
click at [104, 32] on link "Home" at bounding box center [103, 34] width 38 height 17
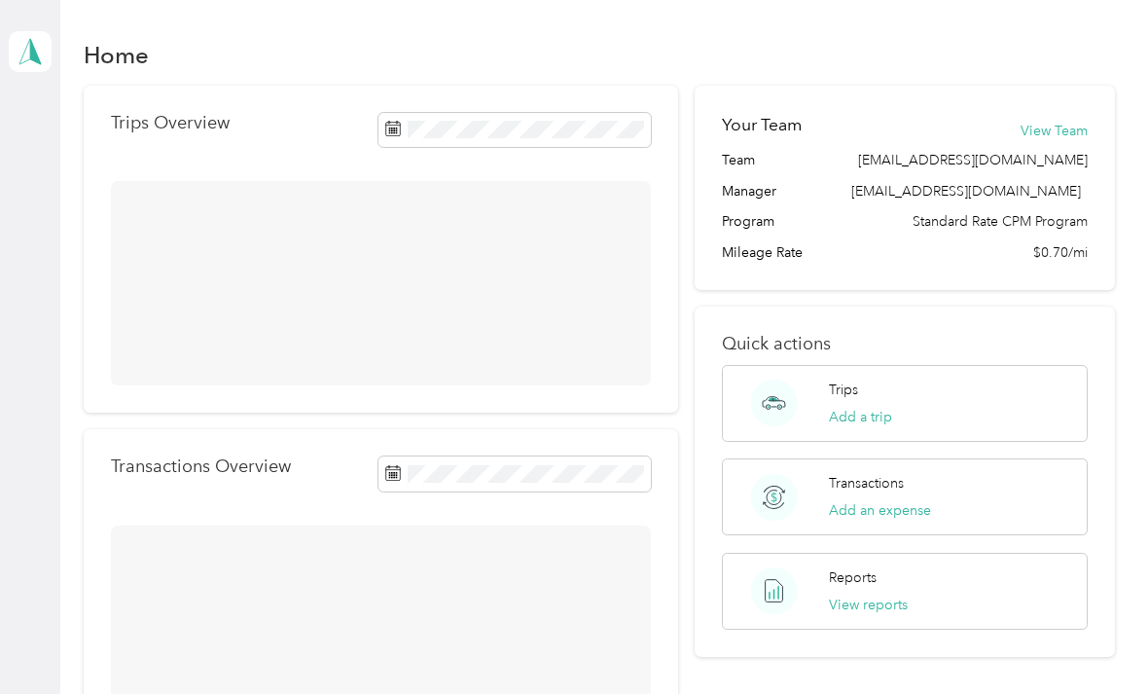
click at [106, 45] on h1 "Home" at bounding box center [116, 55] width 65 height 20
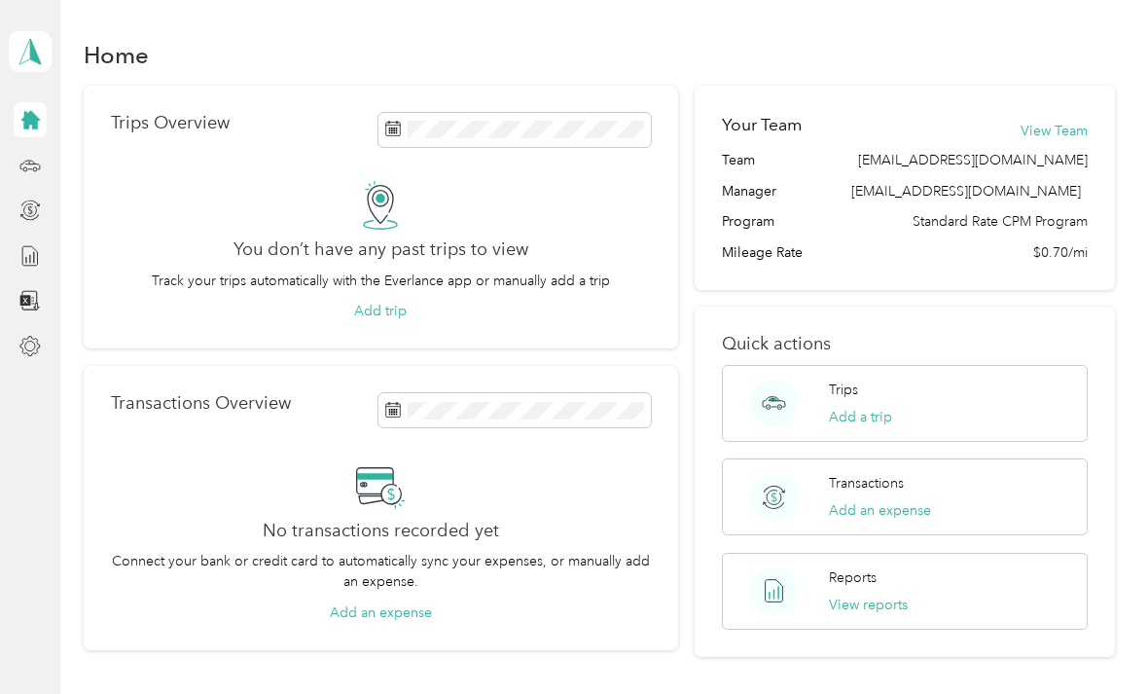
click at [34, 42] on icon at bounding box center [30, 51] width 29 height 27
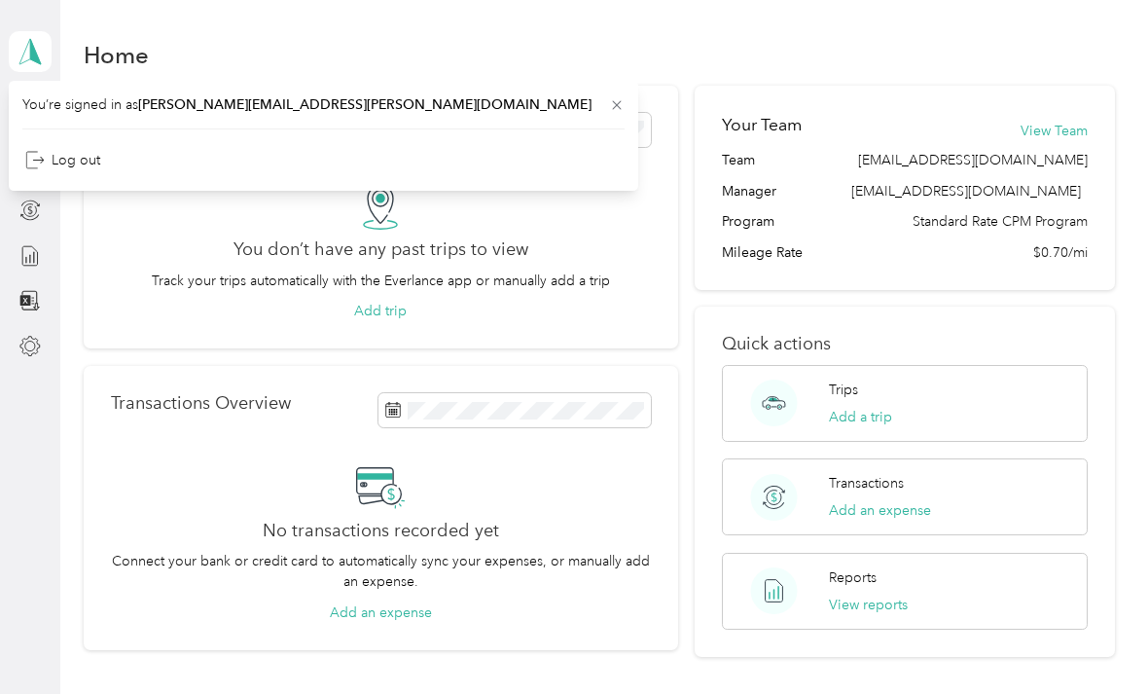
click at [104, 99] on span "You’re signed in as [PERSON_NAME][EMAIL_ADDRESS][PERSON_NAME][DOMAIN_NAME]" at bounding box center [323, 104] width 602 height 20
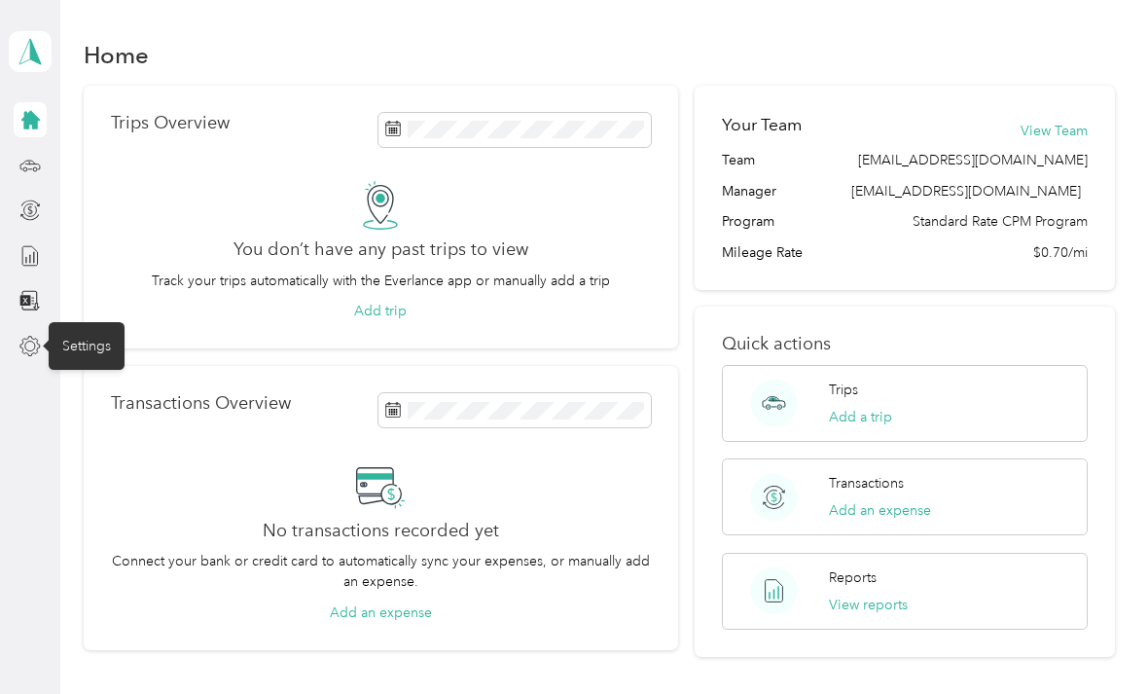
click at [67, 342] on div "Settings" at bounding box center [87, 346] width 76 height 48
click at [82, 343] on div "Settings" at bounding box center [87, 346] width 76 height 48
click at [89, 344] on div "Settings" at bounding box center [87, 346] width 76 height 48
click at [24, 342] on icon at bounding box center [29, 346] width 21 height 21
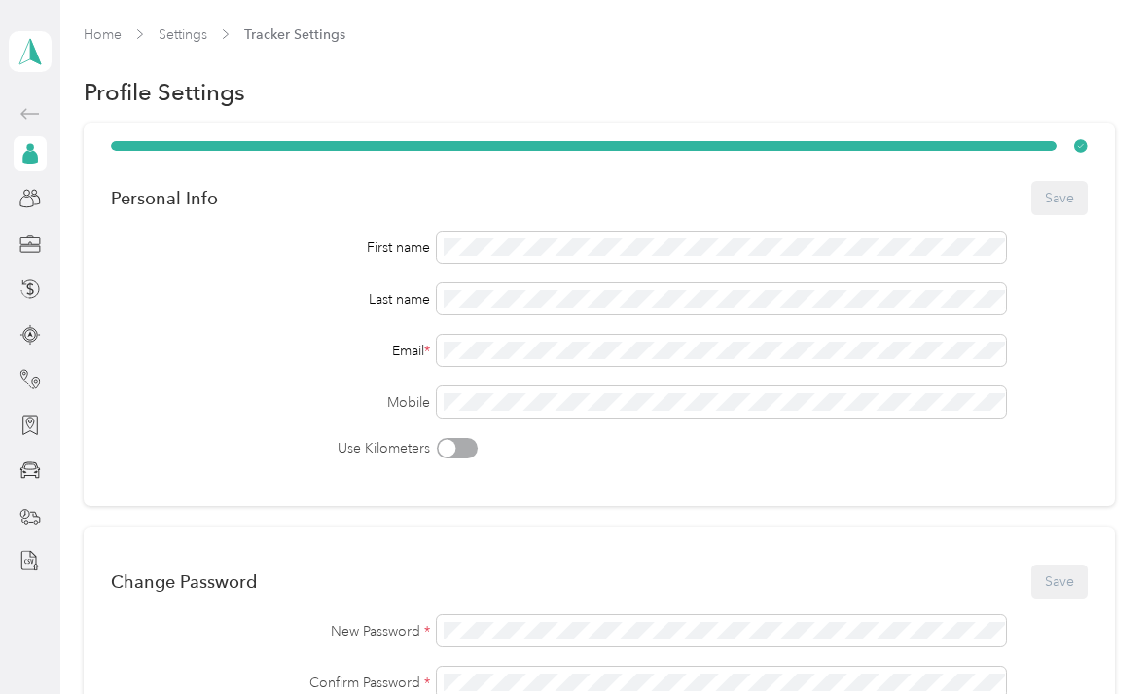
click at [31, 364] on div at bounding box center [30, 379] width 33 height 35
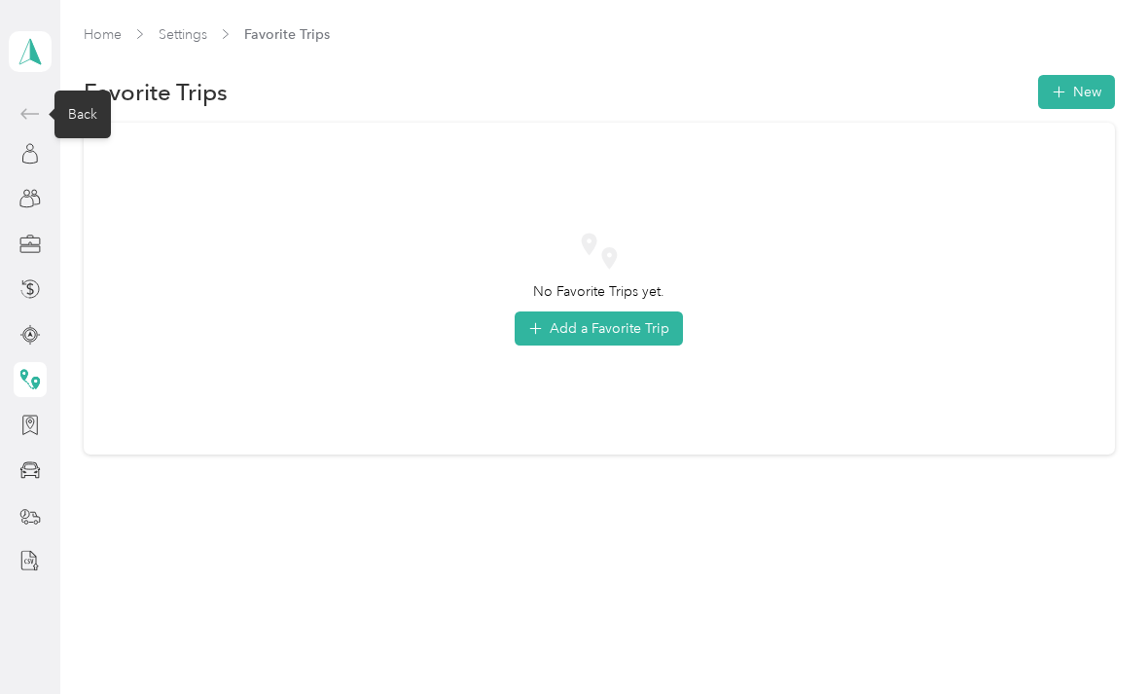
click at [60, 106] on div "Back" at bounding box center [82, 114] width 56 height 48
click at [81, 116] on div "Back" at bounding box center [82, 114] width 56 height 48
click at [77, 127] on div "Back" at bounding box center [82, 114] width 56 height 48
click at [25, 48] on icon at bounding box center [30, 51] width 29 height 27
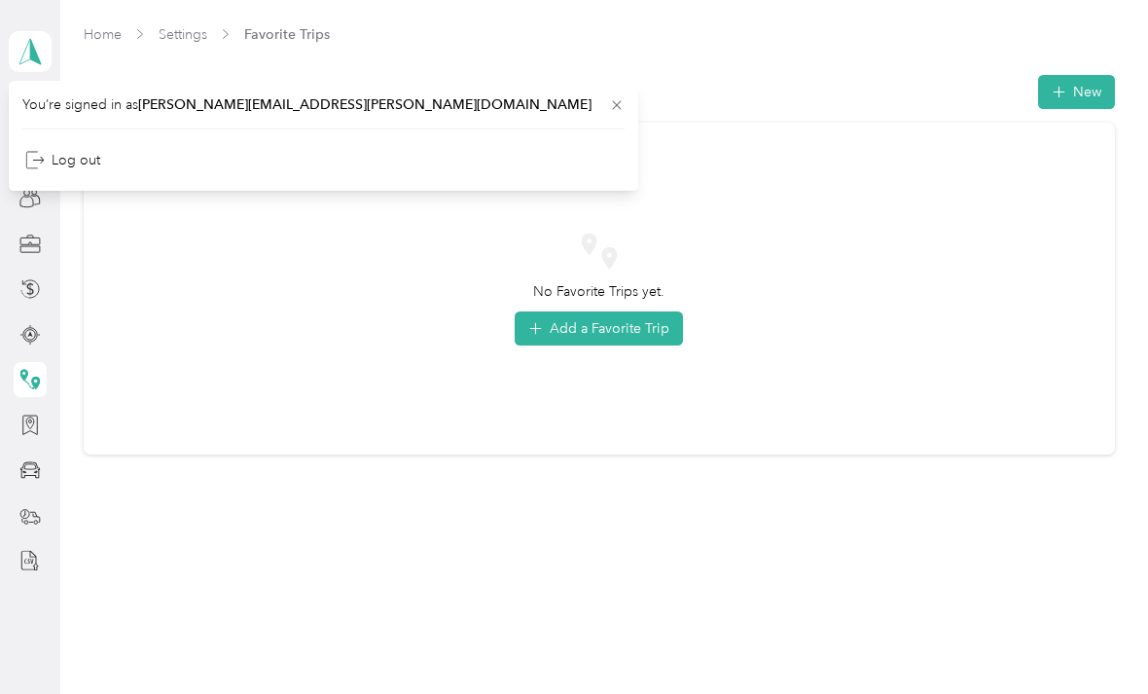
click at [140, 392] on div "No Favorite Trips yet. Add a Favorite Trip" at bounding box center [599, 289] width 1030 height 332
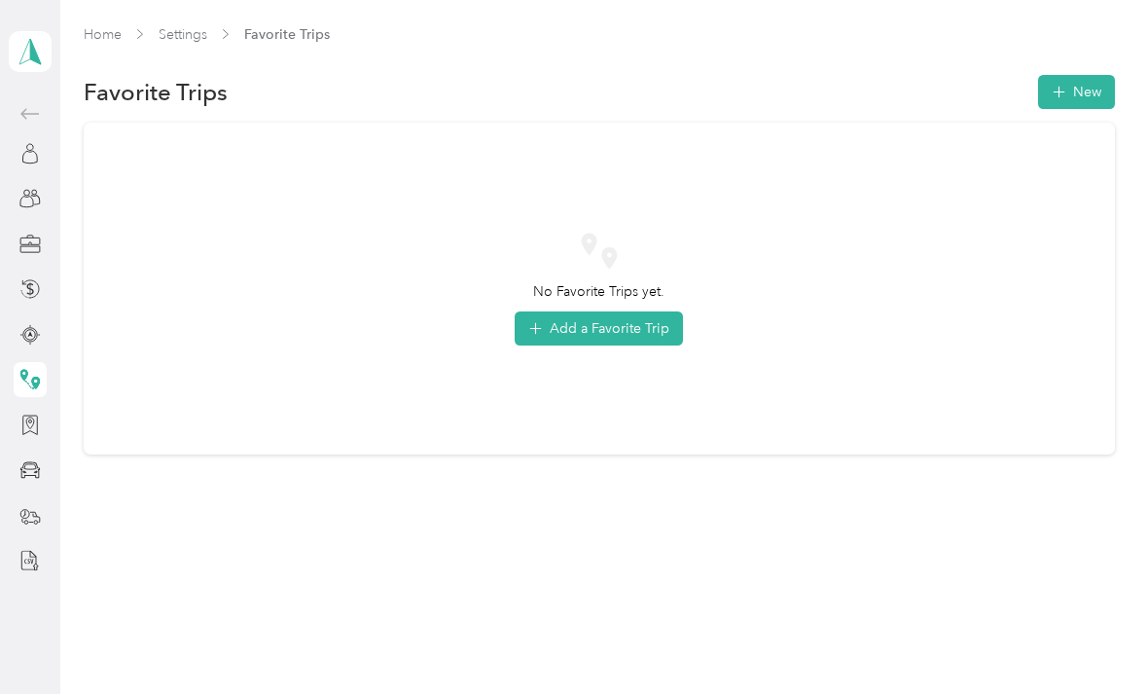
click at [27, 95] on div "[PERSON_NAME] Personal dashboard" at bounding box center [30, 289] width 43 height 578
